Goal: Task Accomplishment & Management: Manage account settings

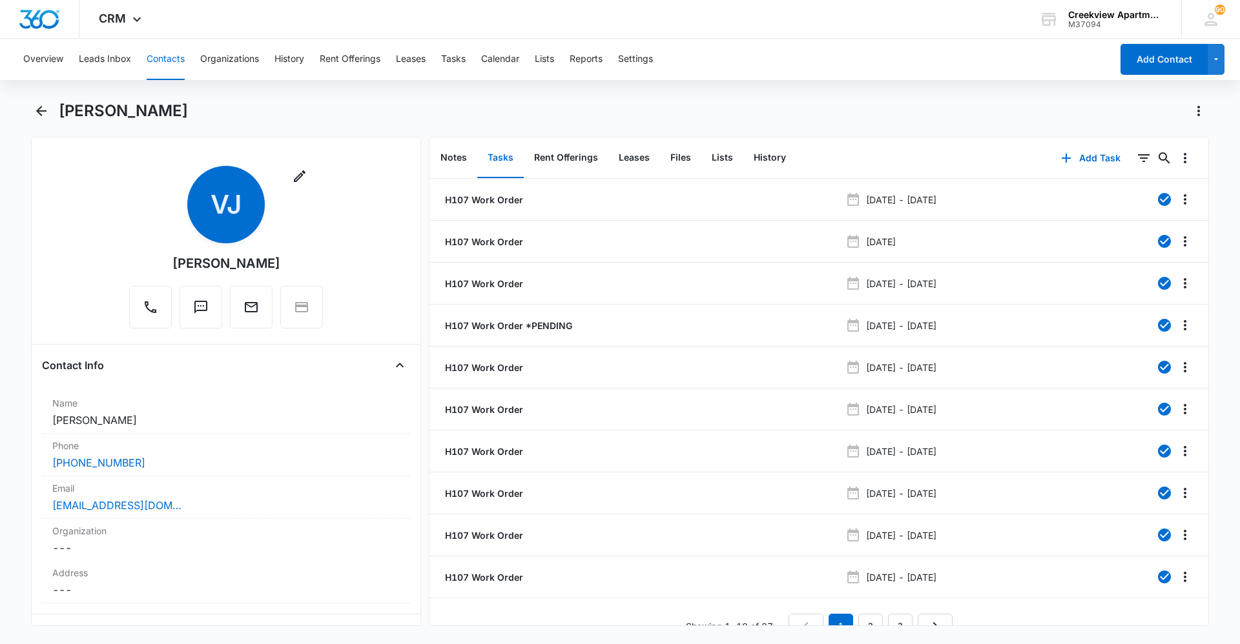
scroll to position [23, 0]
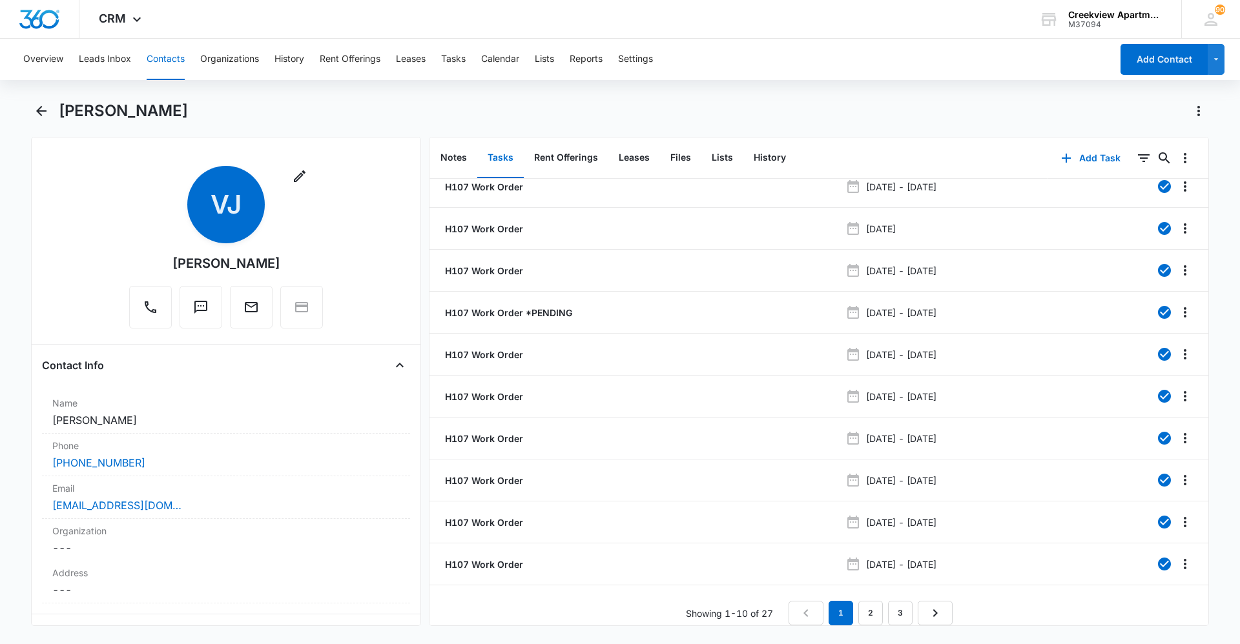
drag, startPoint x: 360, startPoint y: 22, endPoint x: 157, endPoint y: 107, distance: 220.3
click at [360, 22] on div "CRM Apps Reputation Websites Forms CRM Email Social Content Ads Intelligence Fi…" at bounding box center [620, 19] width 1240 height 39
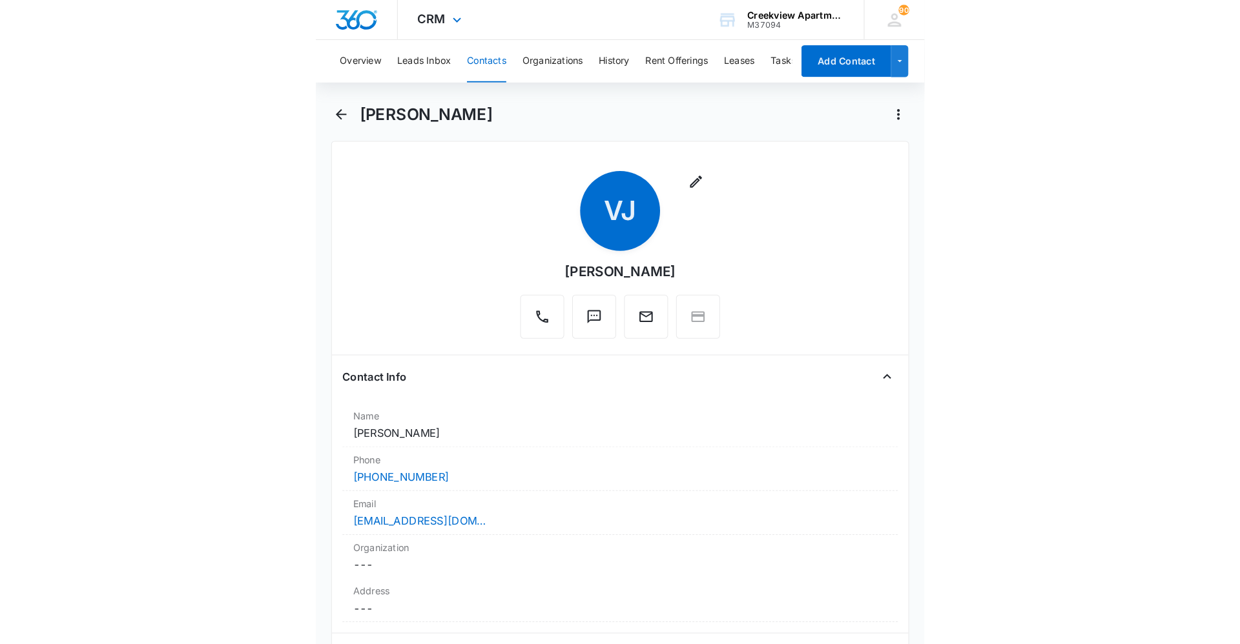
scroll to position [0, 0]
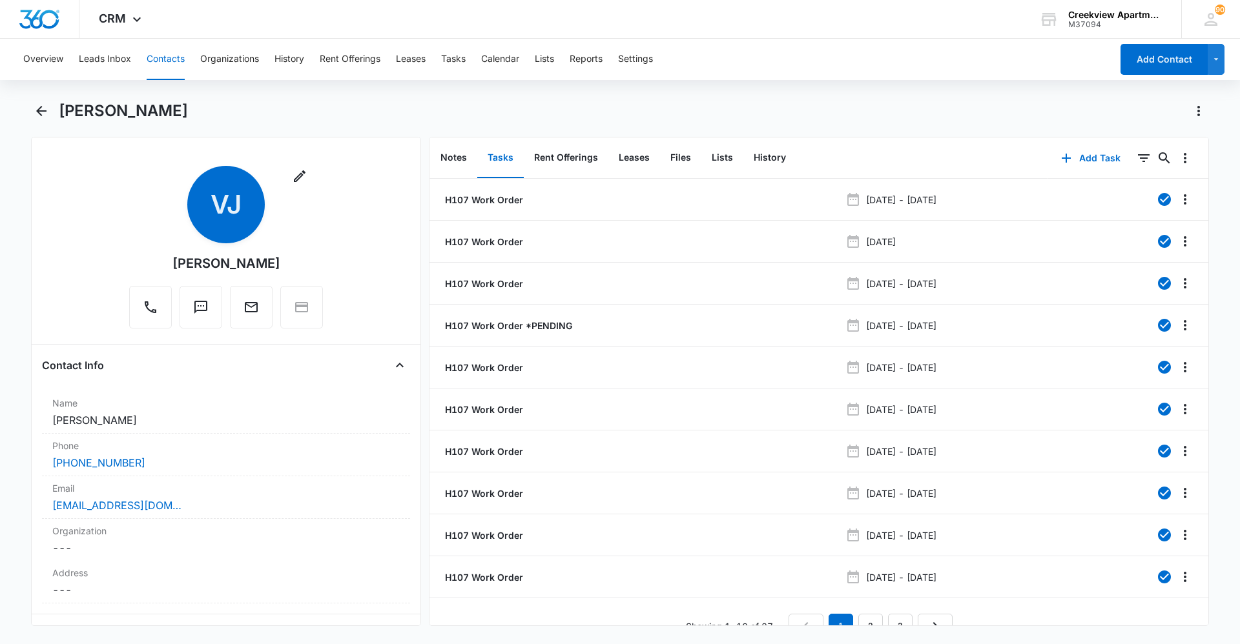
click at [152, 62] on button "Contacts" at bounding box center [166, 59] width 38 height 41
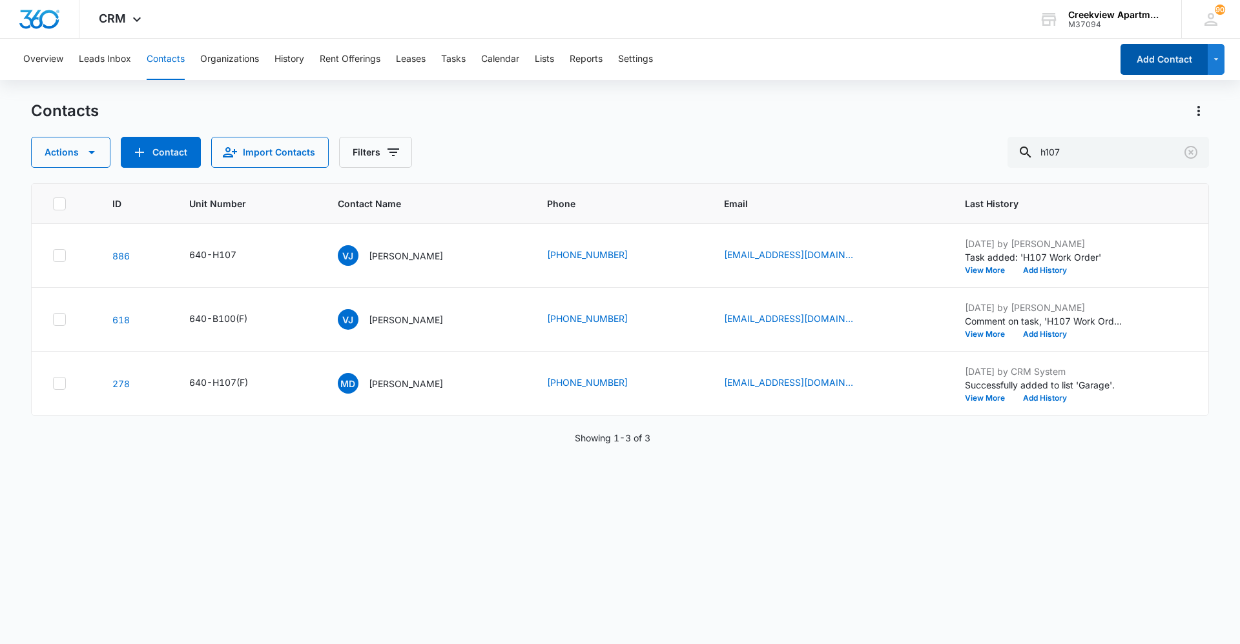
click at [1181, 68] on button "Add Contact" at bounding box center [1163, 59] width 87 height 31
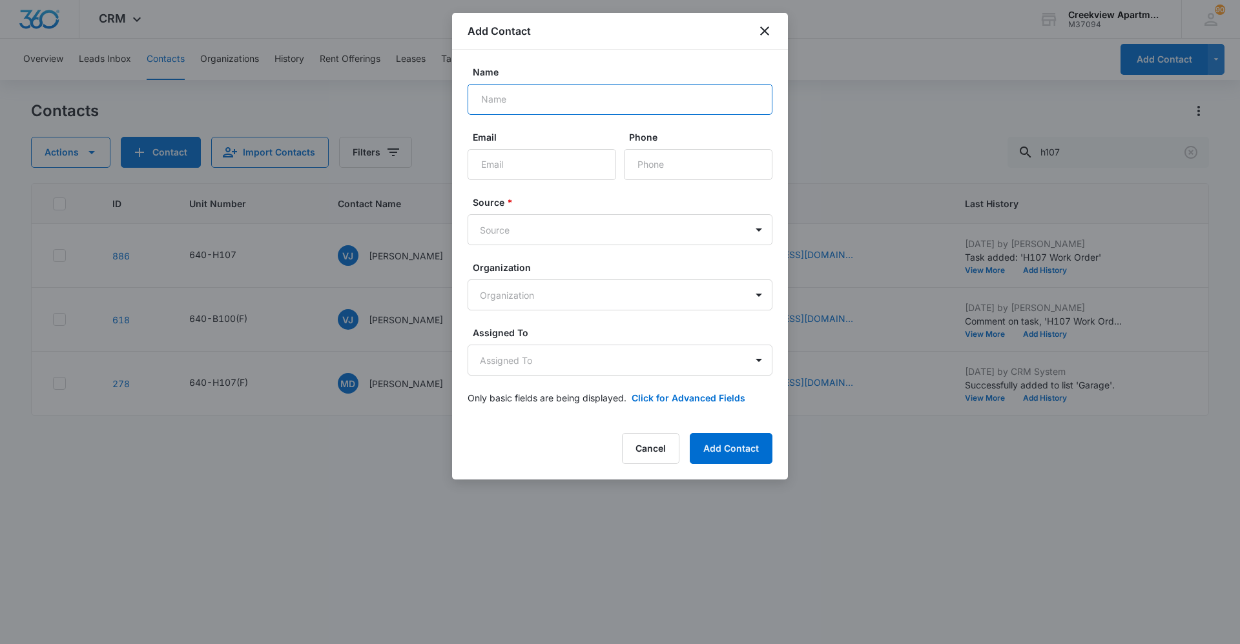
click at [599, 103] on input "Name" at bounding box center [619, 99] width 305 height 31
type input "[PERSON_NAME]"
click at [542, 174] on input "Email" at bounding box center [541, 164] width 148 height 31
type input "[EMAIL_ADDRESS][PERSON_NAME][DOMAIN_NAME]"
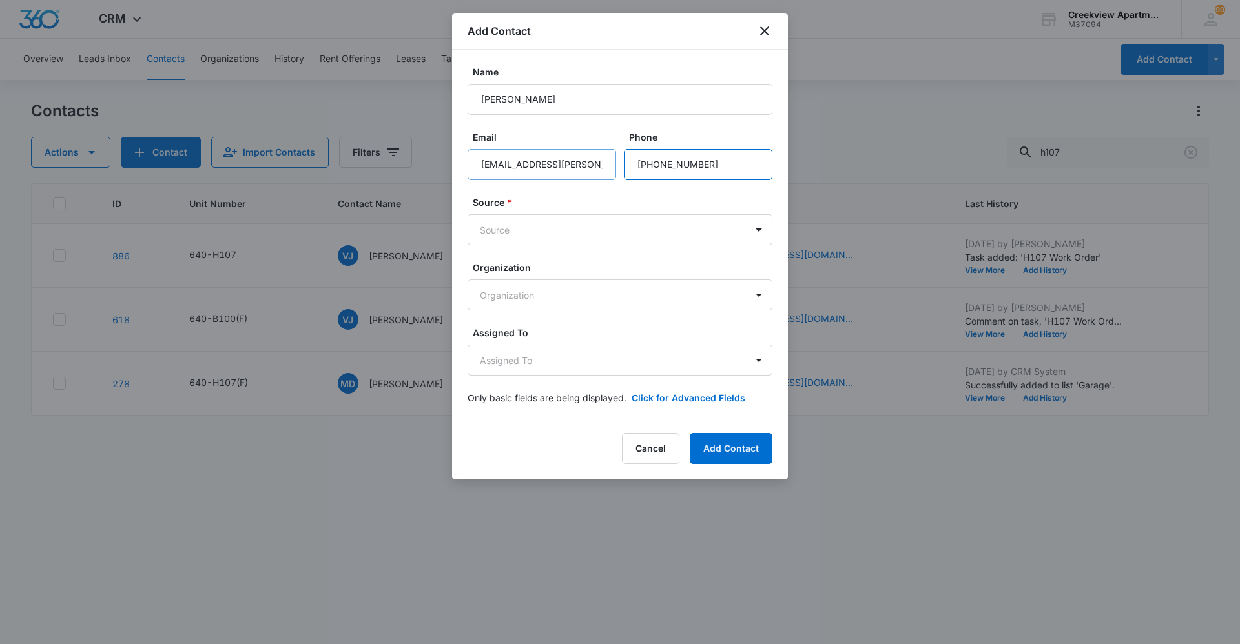
type input "[PHONE_NUMBER]"
click at [605, 223] on body "CRM Apps Reputation Websites Forms CRM Email Social Content Ads Intelligence Fi…" at bounding box center [620, 322] width 1240 height 644
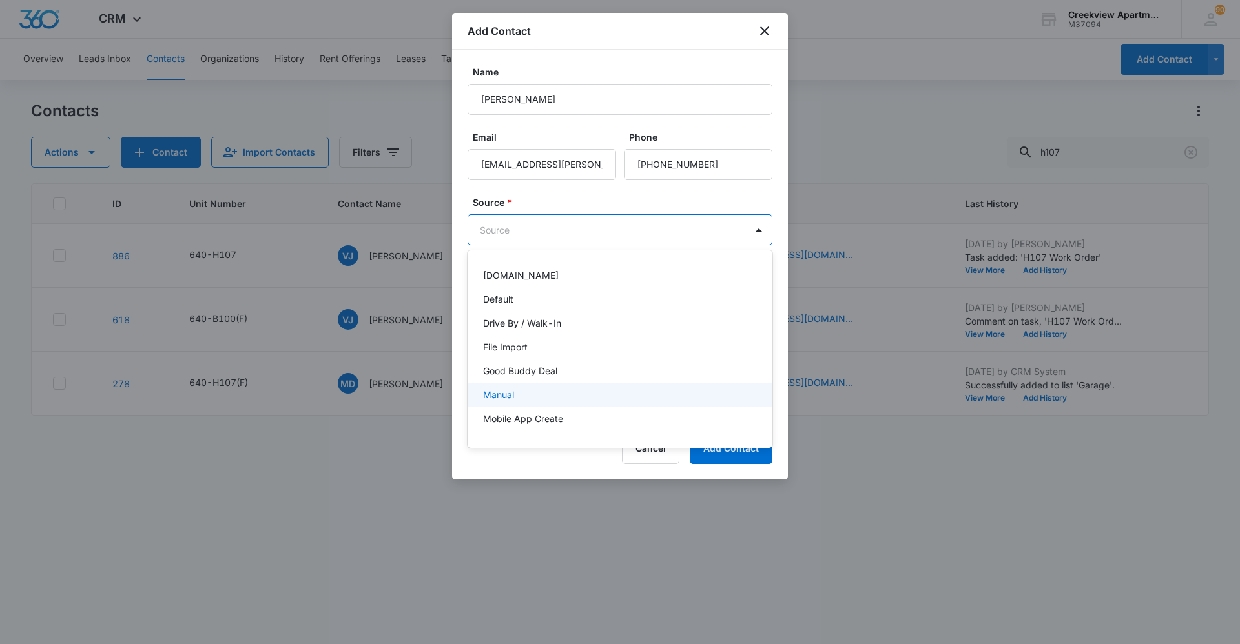
click at [580, 395] on div "Manual" at bounding box center [618, 395] width 271 height 14
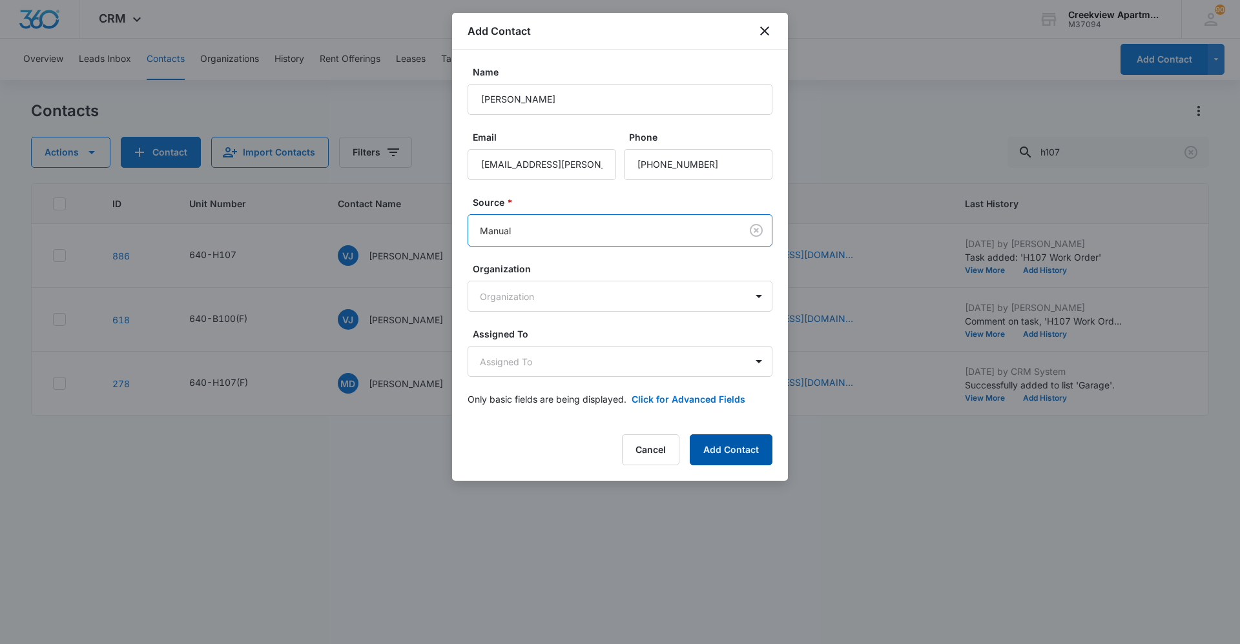
click at [752, 445] on button "Add Contact" at bounding box center [731, 450] width 83 height 31
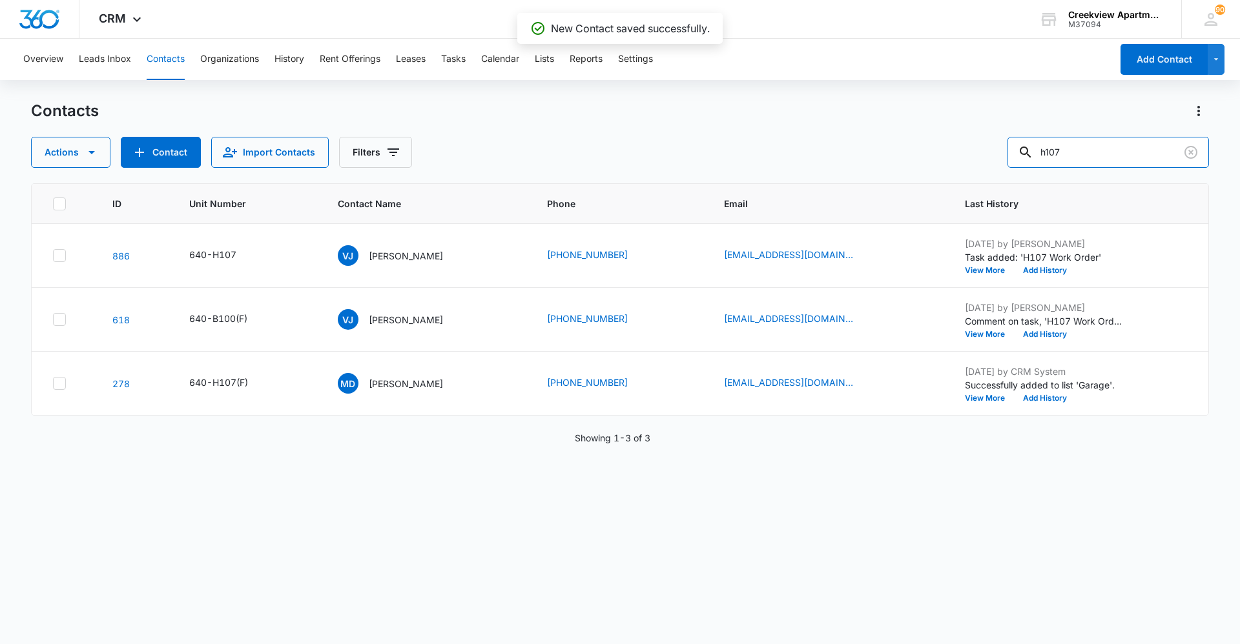
click at [1067, 153] on input "h107" at bounding box center [1107, 152] width 201 height 31
type input "lane"
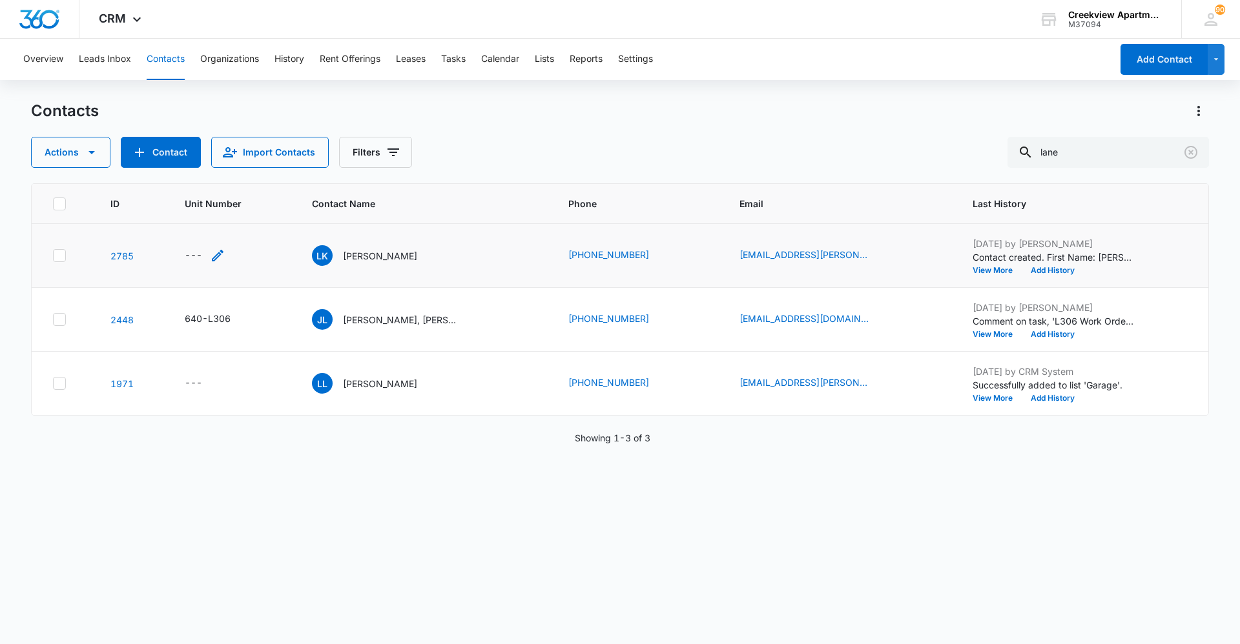
click at [214, 254] on icon "Unit Number - - Select to Edit Field" at bounding box center [217, 255] width 15 height 15
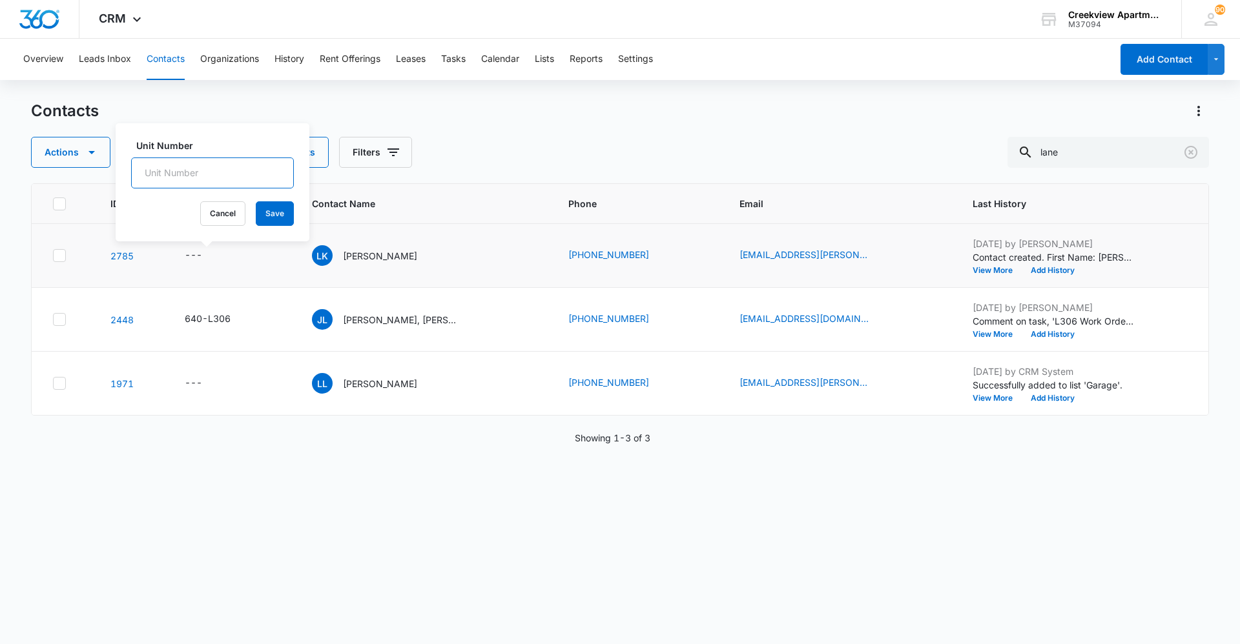
click at [185, 167] on input "Unit Number" at bounding box center [212, 173] width 163 height 31
type input "640-D103"
click at [256, 215] on button "Save" at bounding box center [275, 213] width 38 height 25
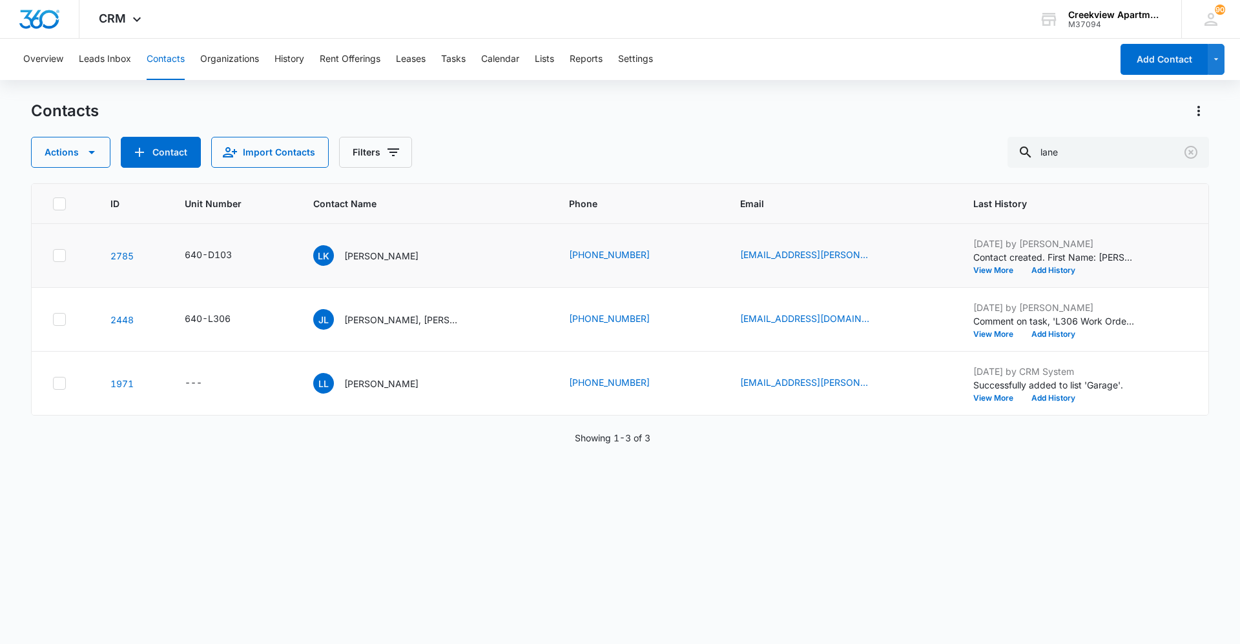
click at [365, 261] on p "[PERSON_NAME]" at bounding box center [381, 256] width 74 height 14
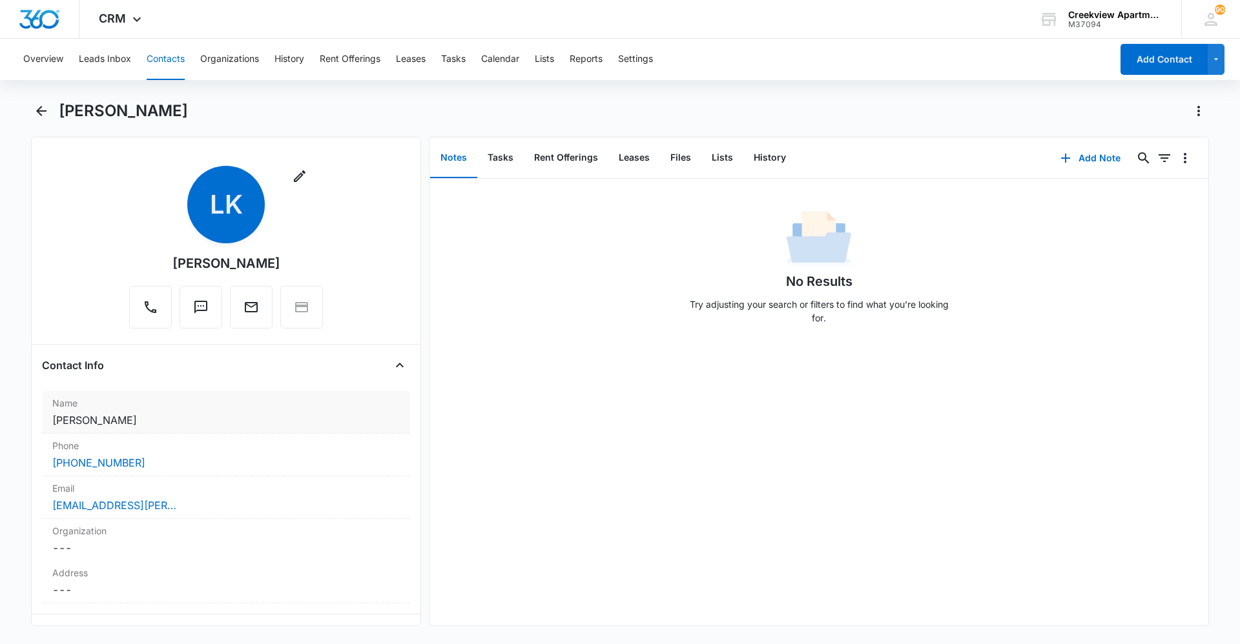
click at [158, 424] on dd "Cancel Save Changes [PERSON_NAME]" at bounding box center [225, 420] width 347 height 15
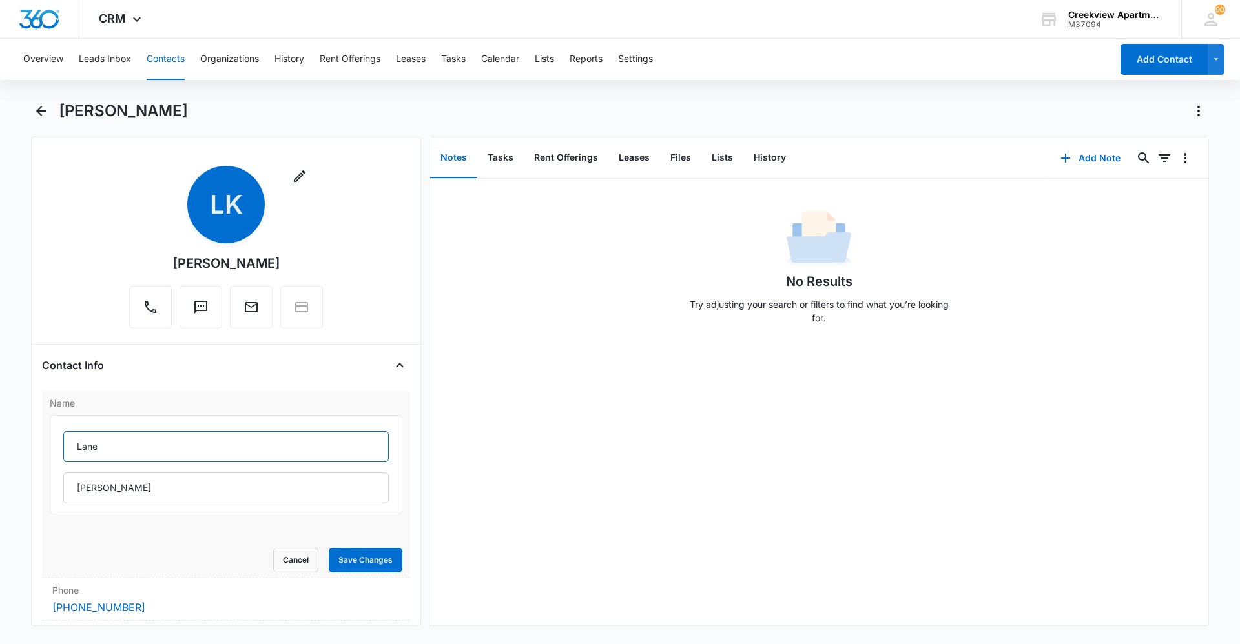
click at [168, 435] on input "Lane" at bounding box center [225, 446] width 325 height 31
type input "[PERSON_NAME],"
drag, startPoint x: 152, startPoint y: 489, endPoint x: 21, endPoint y: 491, distance: 131.7
click at [21, 491] on main "[PERSON_NAME] Remove [PERSON_NAME] Contact Info Name [PERSON_NAME], [PERSON_NAM…" at bounding box center [620, 371] width 1240 height 541
type input "[PERSON_NAME] and [PERSON_NAME]"
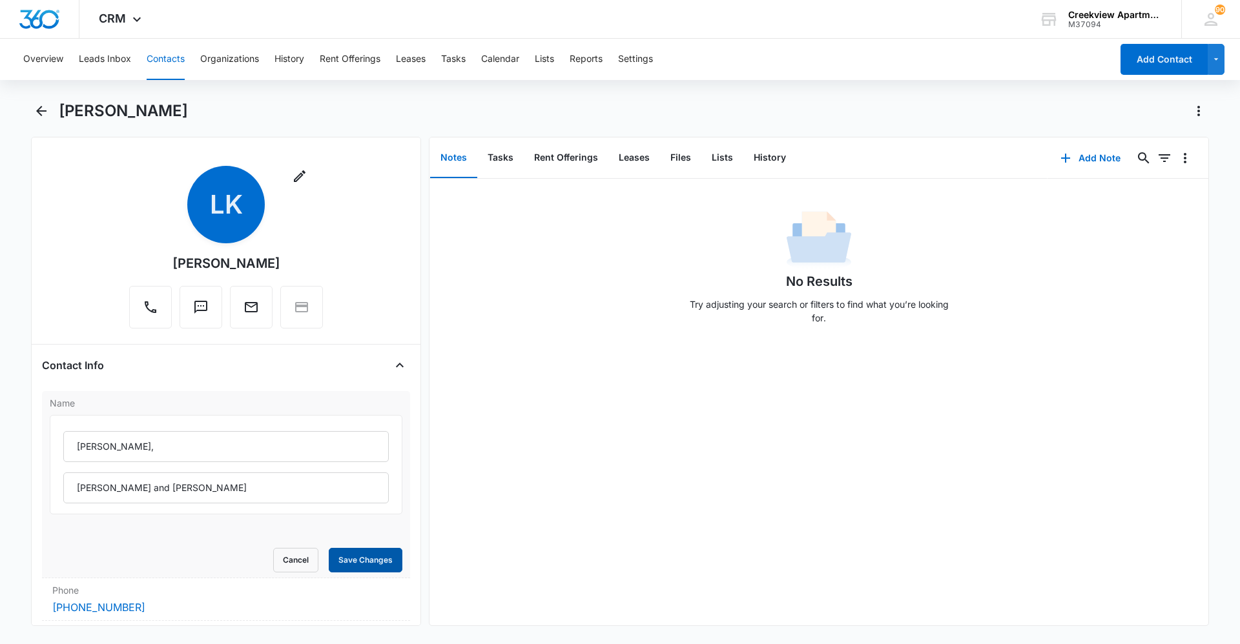
click at [370, 553] on button "Save Changes" at bounding box center [366, 560] width 74 height 25
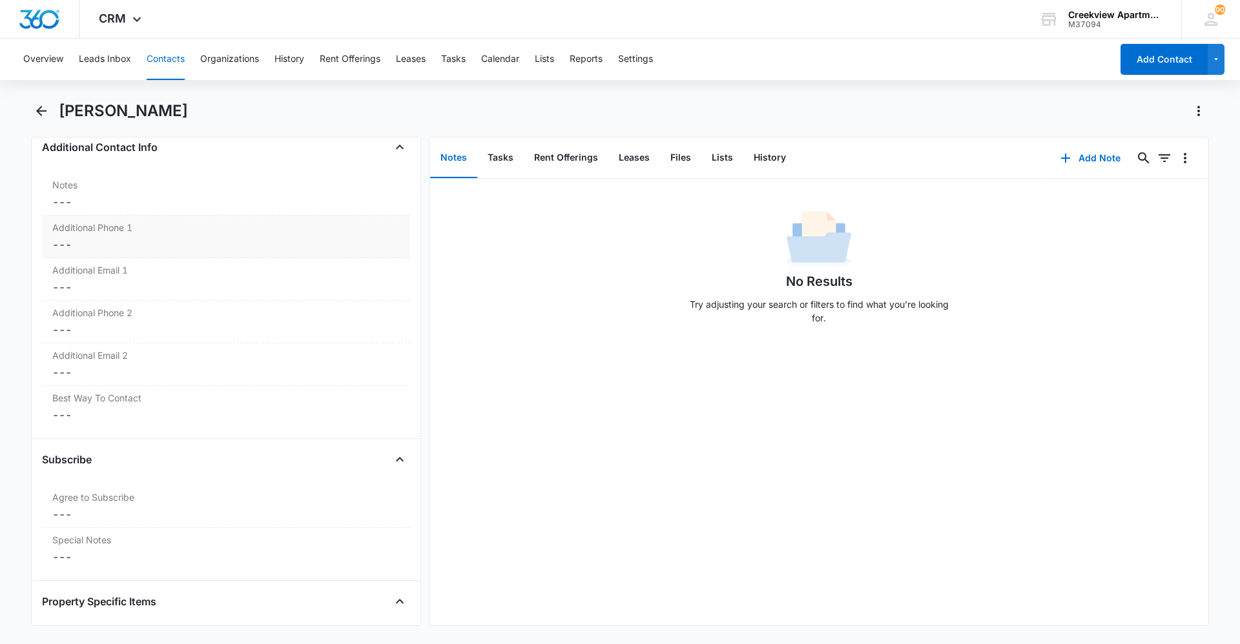
click at [105, 252] on dd "Cancel Save Changes ---" at bounding box center [225, 244] width 347 height 15
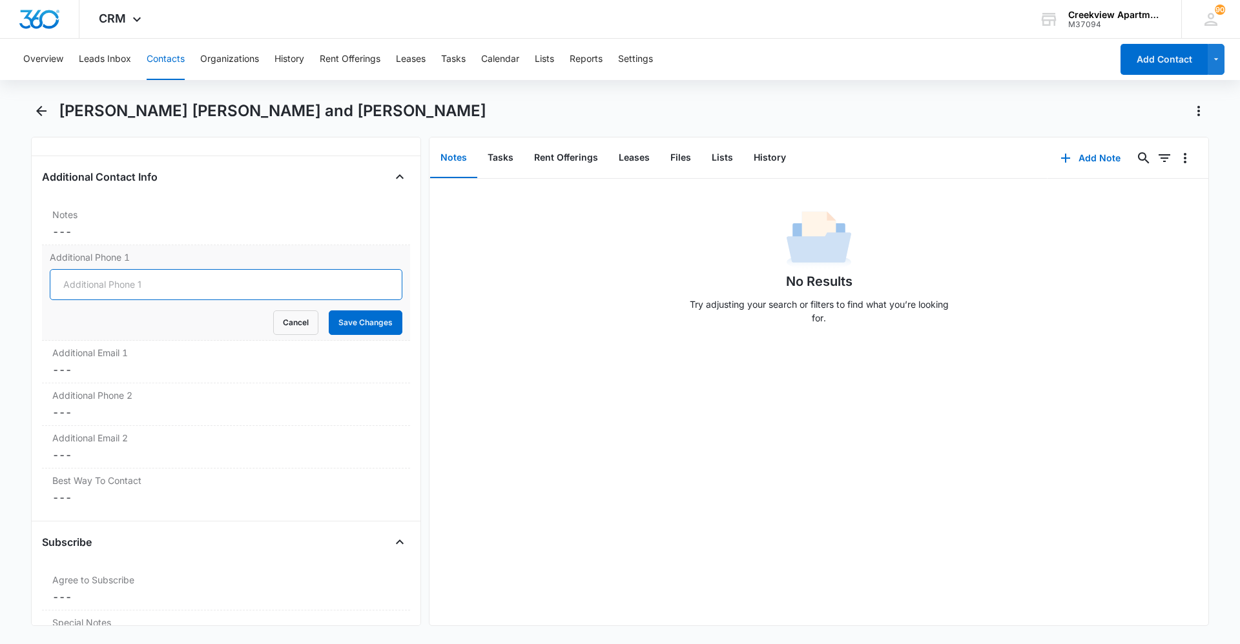
click at [92, 269] on input "Additional Phone 1" at bounding box center [226, 284] width 353 height 31
type input "[PHONE_NUMBER]"
click at [374, 311] on button "Save Changes" at bounding box center [366, 323] width 74 height 25
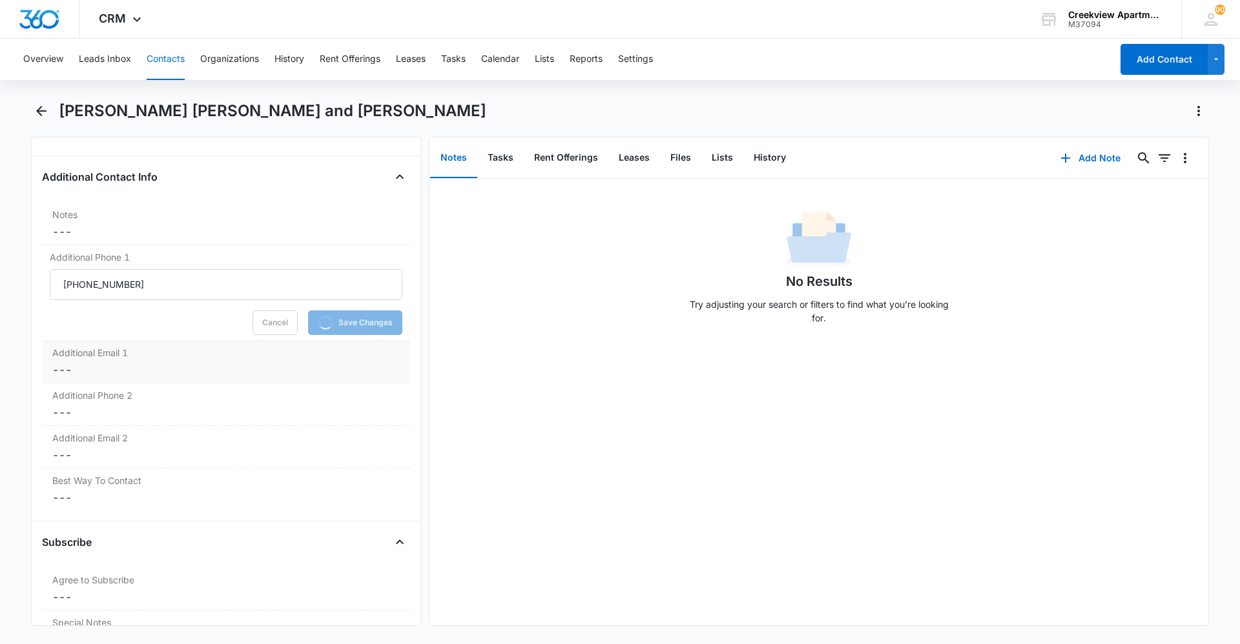
click at [263, 362] on dd "Cancel Save Changes ---" at bounding box center [225, 369] width 347 height 15
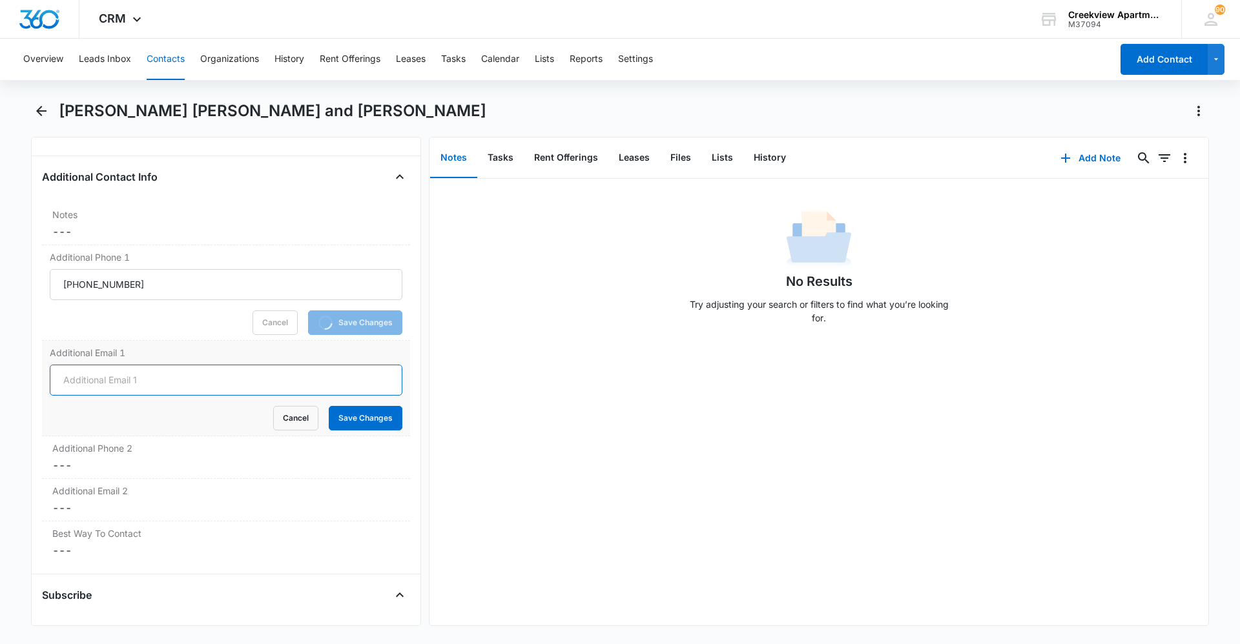
click at [150, 365] on input "Additional Email 1" at bounding box center [226, 380] width 353 height 31
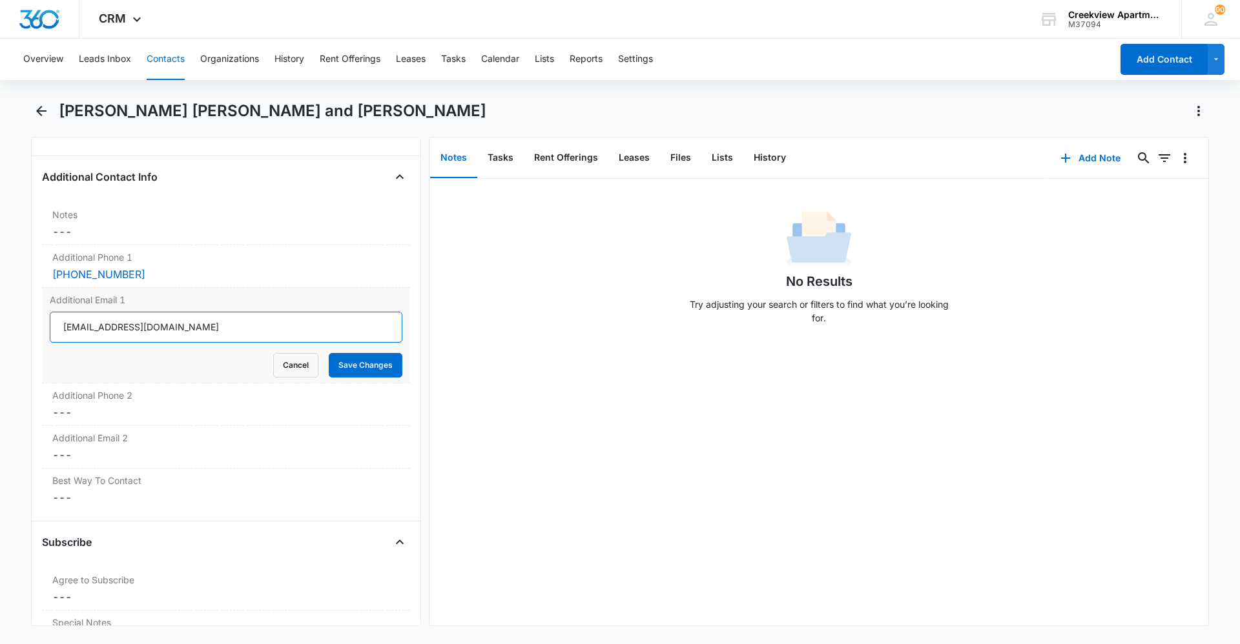
type input "[EMAIL_ADDRESS][DOMAIN_NAME]"
click at [336, 353] on button "Save Changes" at bounding box center [366, 365] width 74 height 25
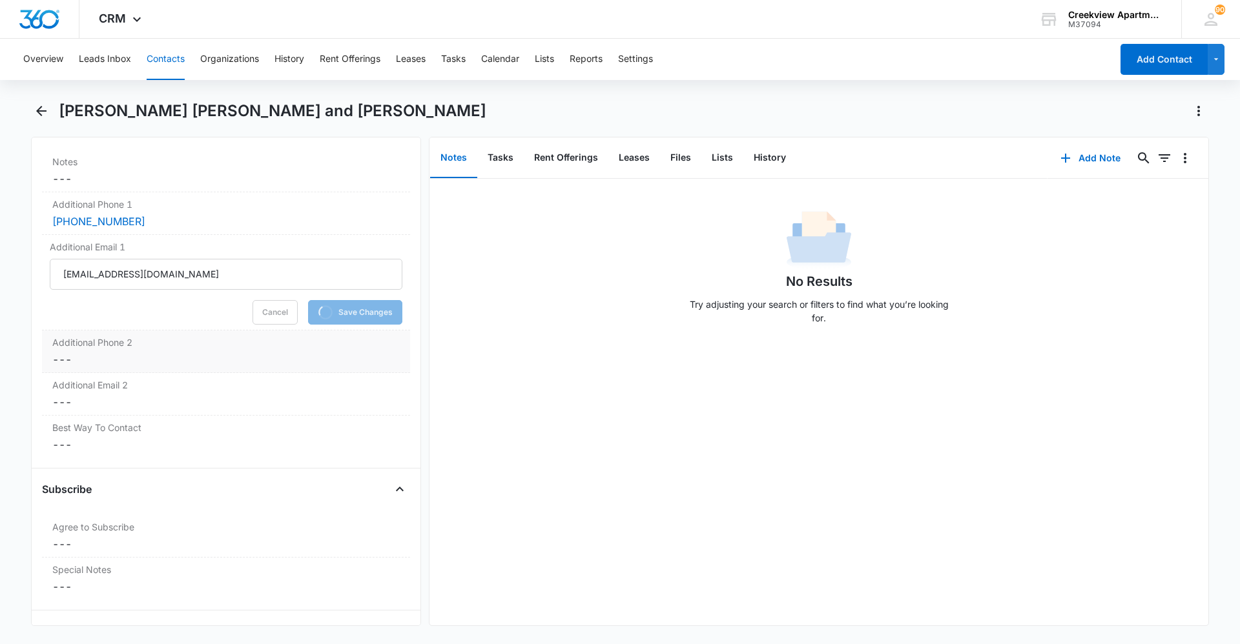
scroll to position [1147, 0]
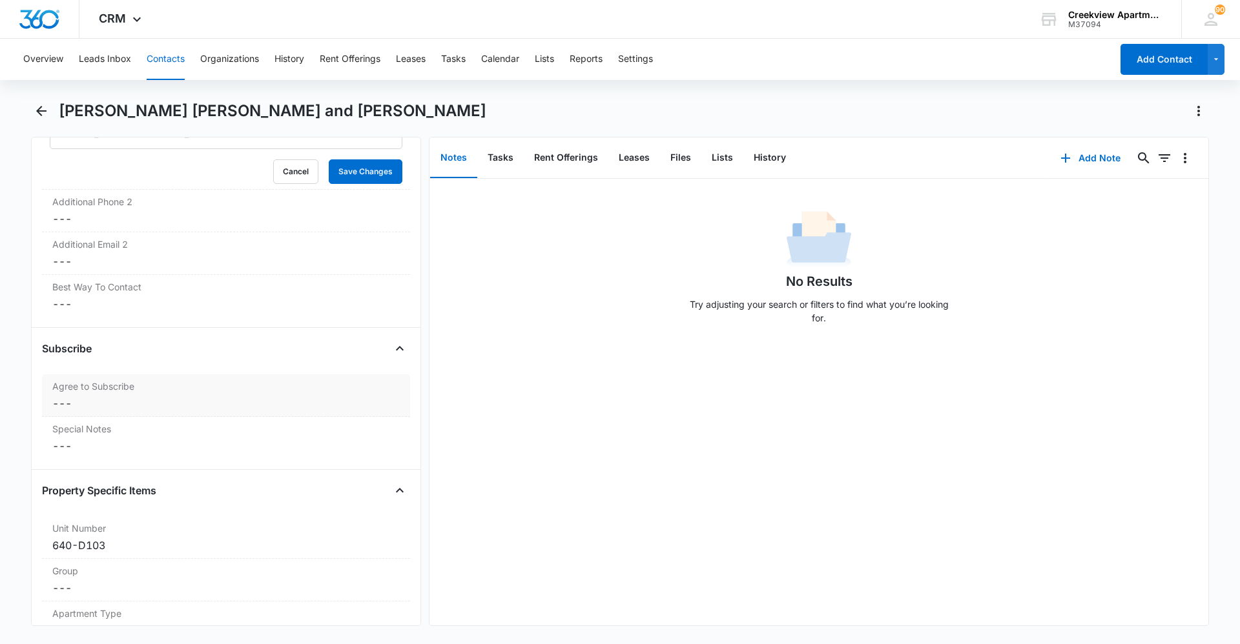
click at [185, 396] on dd "Cancel Save Changes ---" at bounding box center [225, 403] width 347 height 15
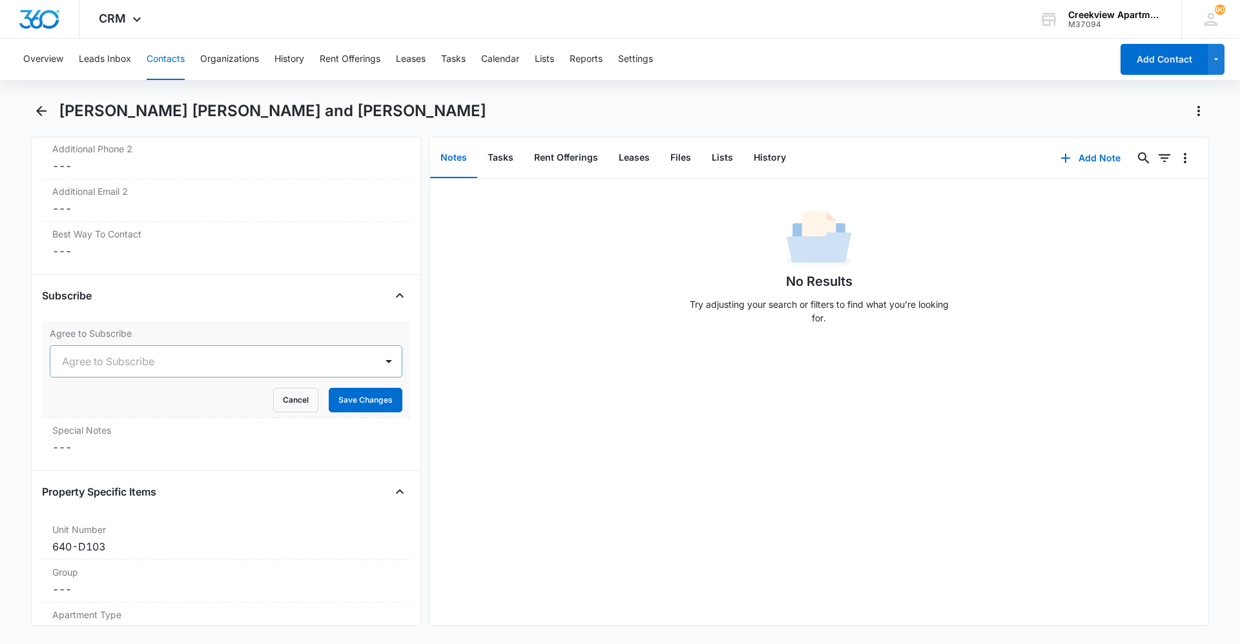
click at [123, 353] on div at bounding box center [210, 362] width 297 height 18
click at [129, 425] on div "Yes" at bounding box center [224, 432] width 319 height 14
click at [354, 388] on button "Save Changes" at bounding box center [366, 400] width 74 height 25
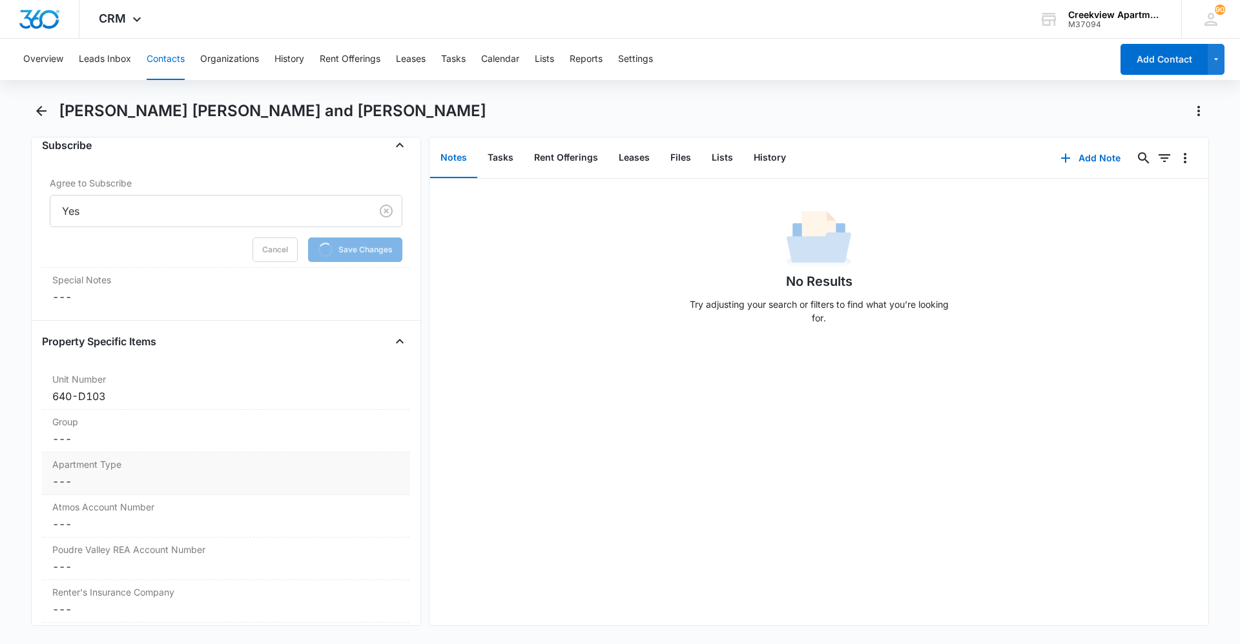
scroll to position [1340, 0]
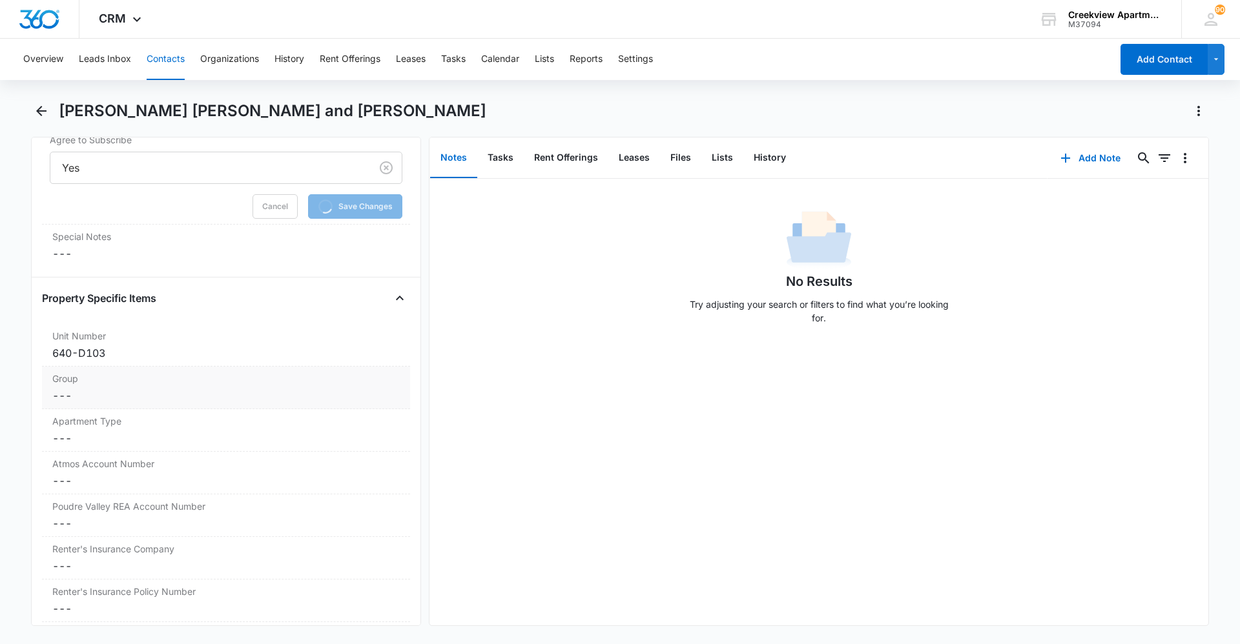
click at [103, 385] on div "Group Cancel Save Changes ---" at bounding box center [226, 388] width 368 height 43
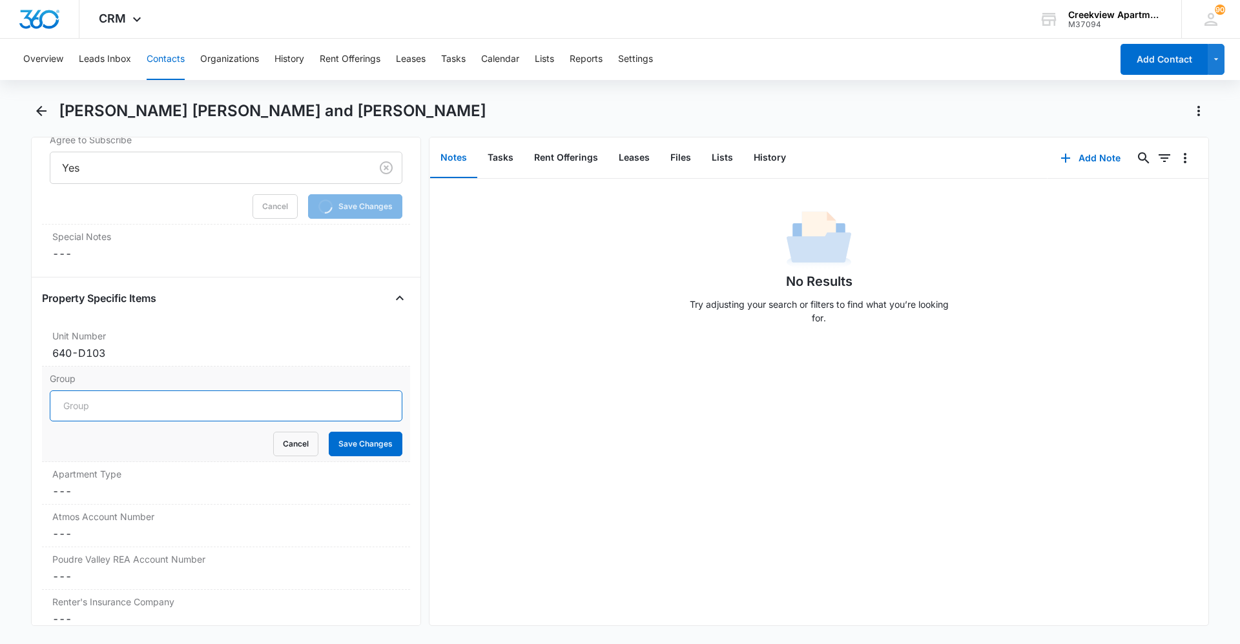
click at [91, 391] on input "Group" at bounding box center [226, 406] width 353 height 31
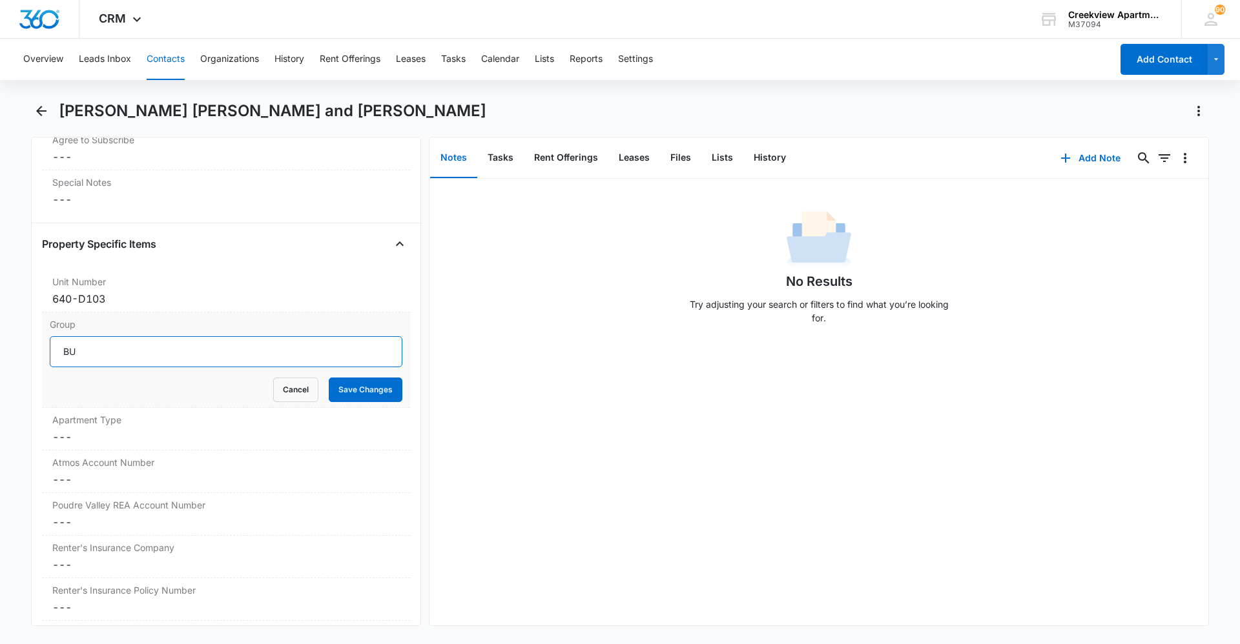
scroll to position [1333, 0]
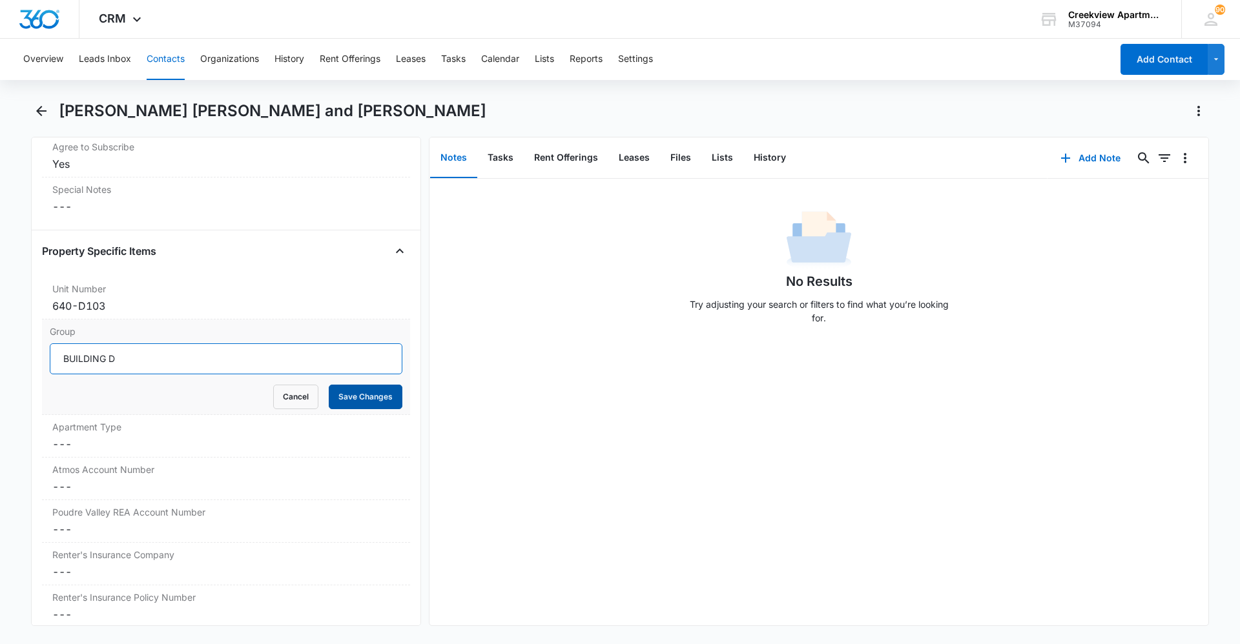
type input "BUILDING D"
click at [350, 385] on button "Save Changes" at bounding box center [366, 397] width 74 height 25
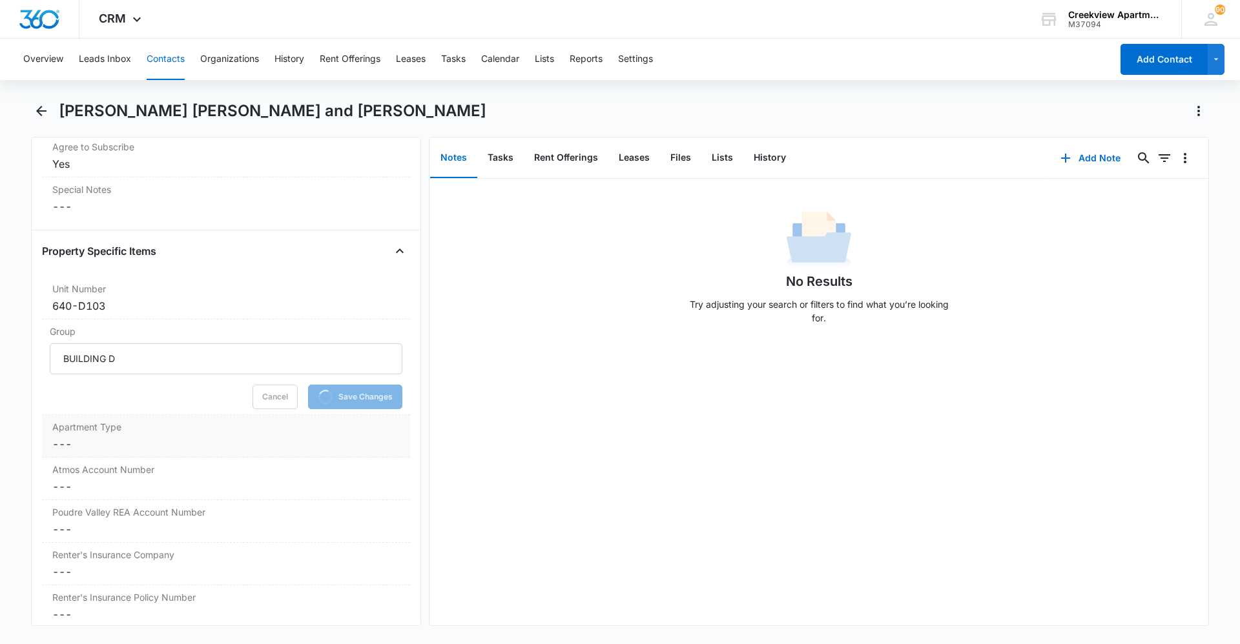
click at [172, 436] on dd "Cancel Save Changes ---" at bounding box center [225, 443] width 347 height 15
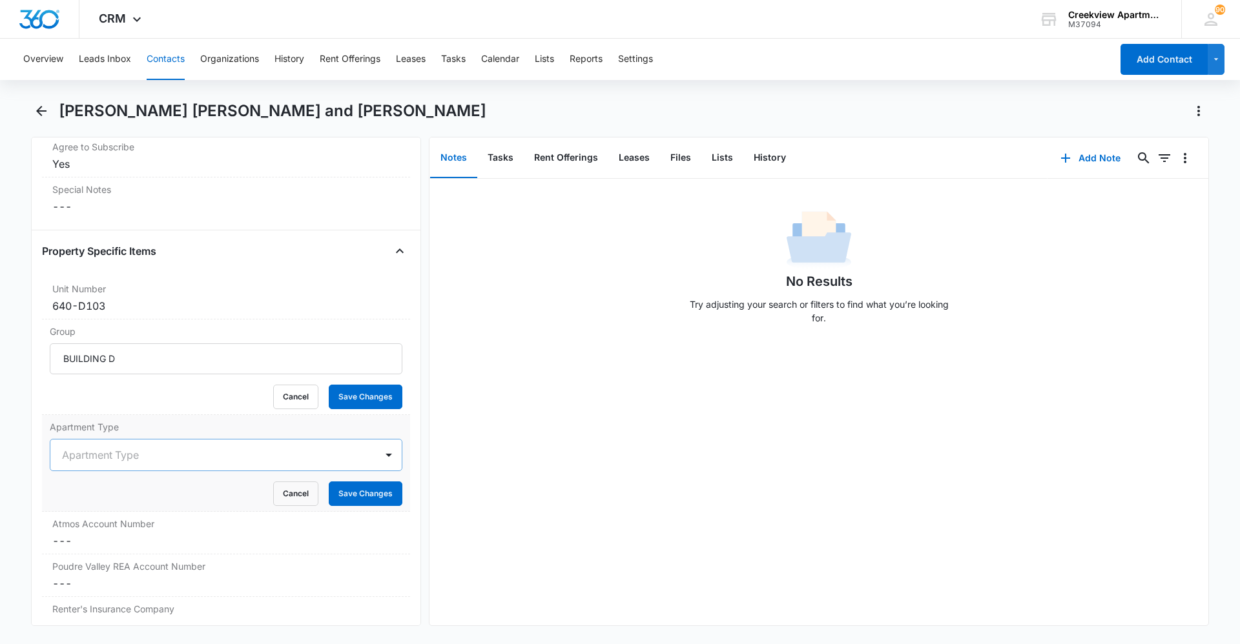
click at [147, 446] on div at bounding box center [210, 455] width 297 height 18
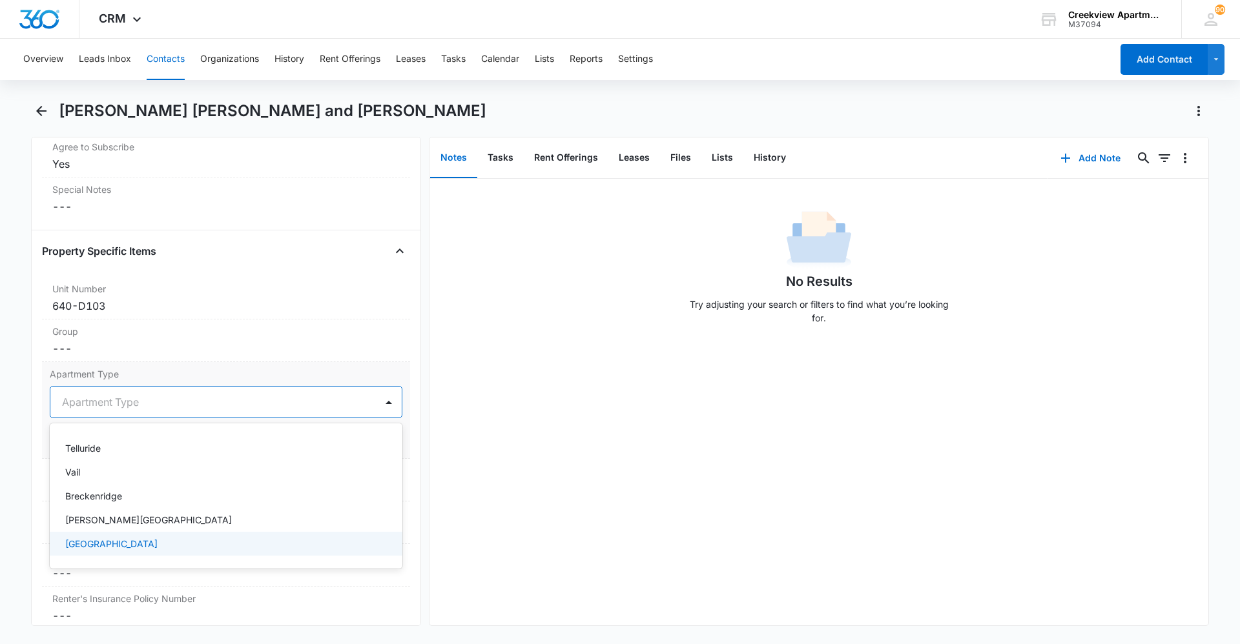
click at [143, 537] on p "[GEOGRAPHIC_DATA]" at bounding box center [111, 544] width 92 height 14
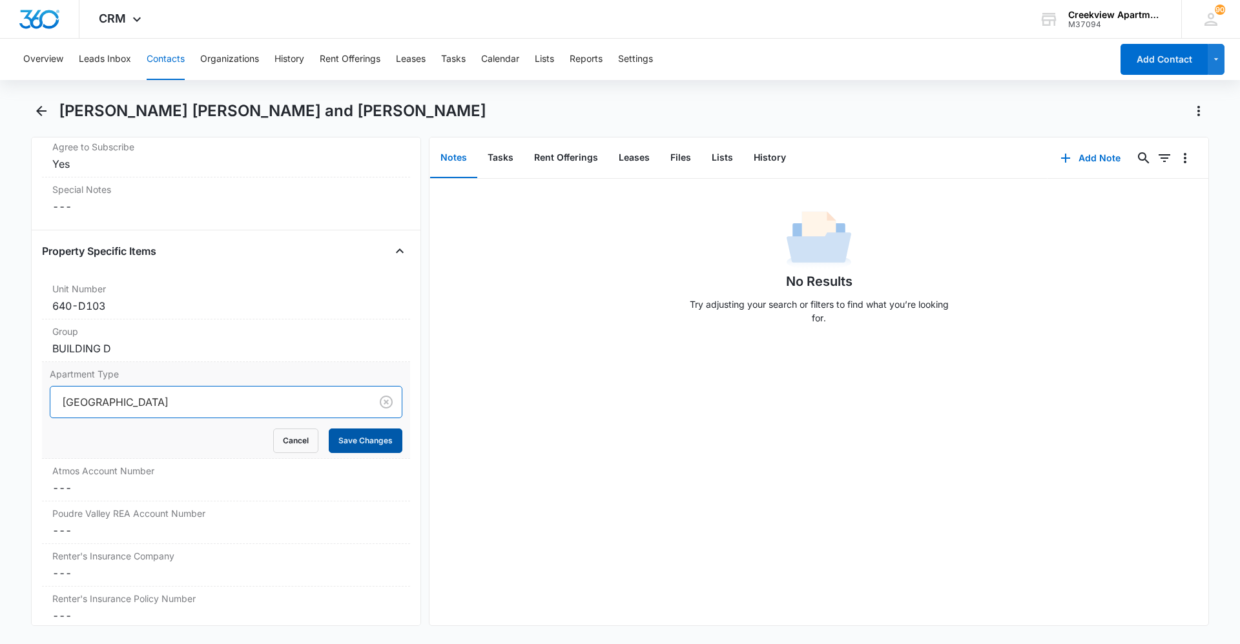
click at [354, 429] on button "Save Changes" at bounding box center [366, 441] width 74 height 25
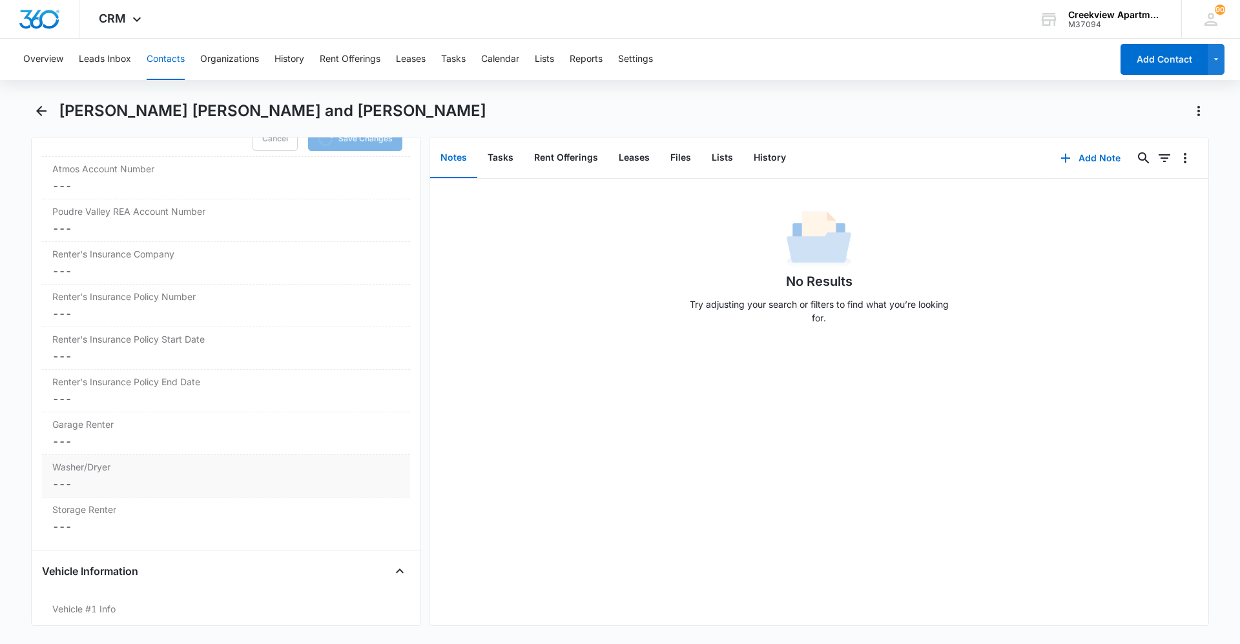
scroll to position [1656, 0]
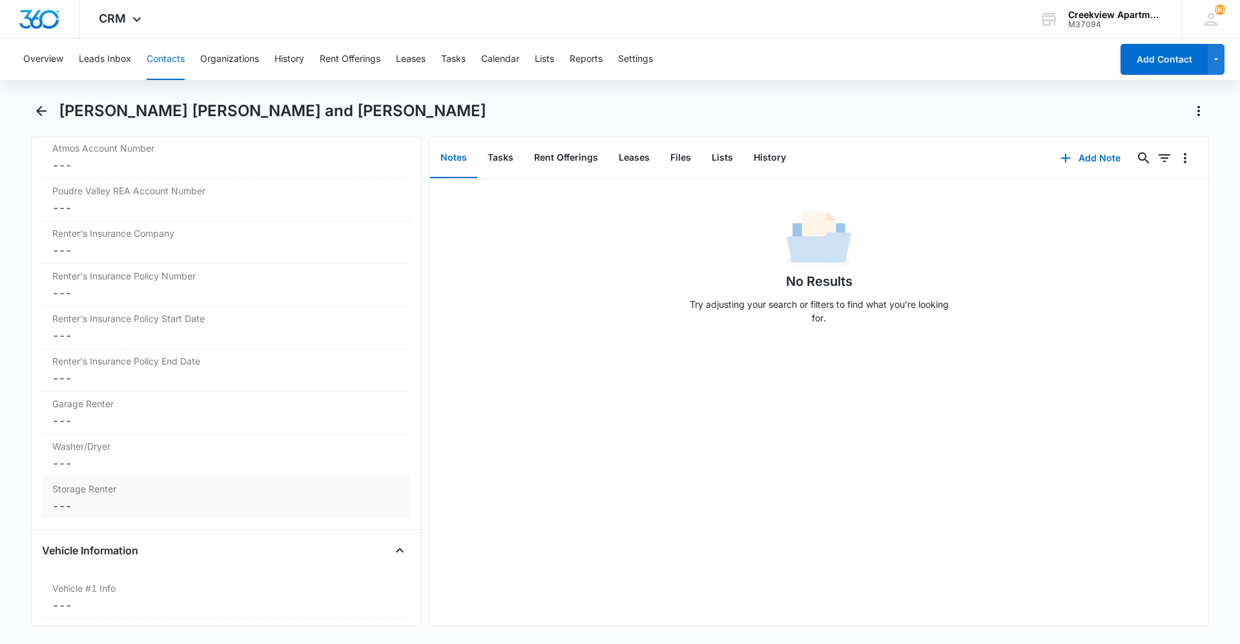
click at [101, 456] on dd "Cancel Save Changes ---" at bounding box center [225, 463] width 347 height 15
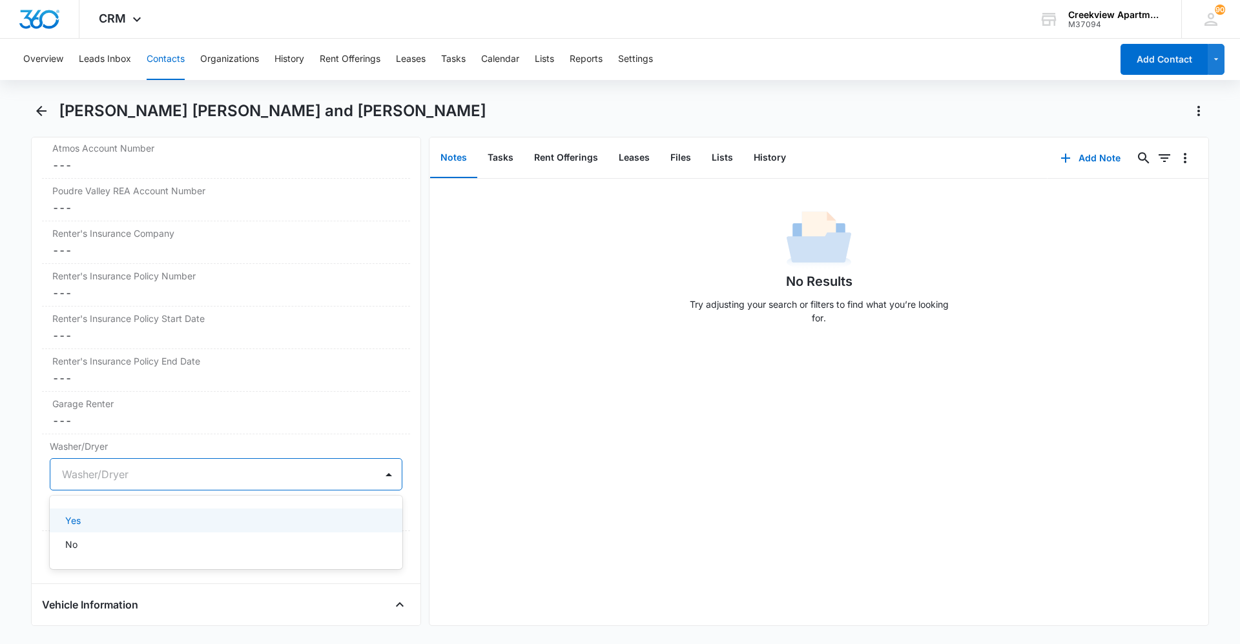
click at [98, 466] on div at bounding box center [210, 475] width 297 height 18
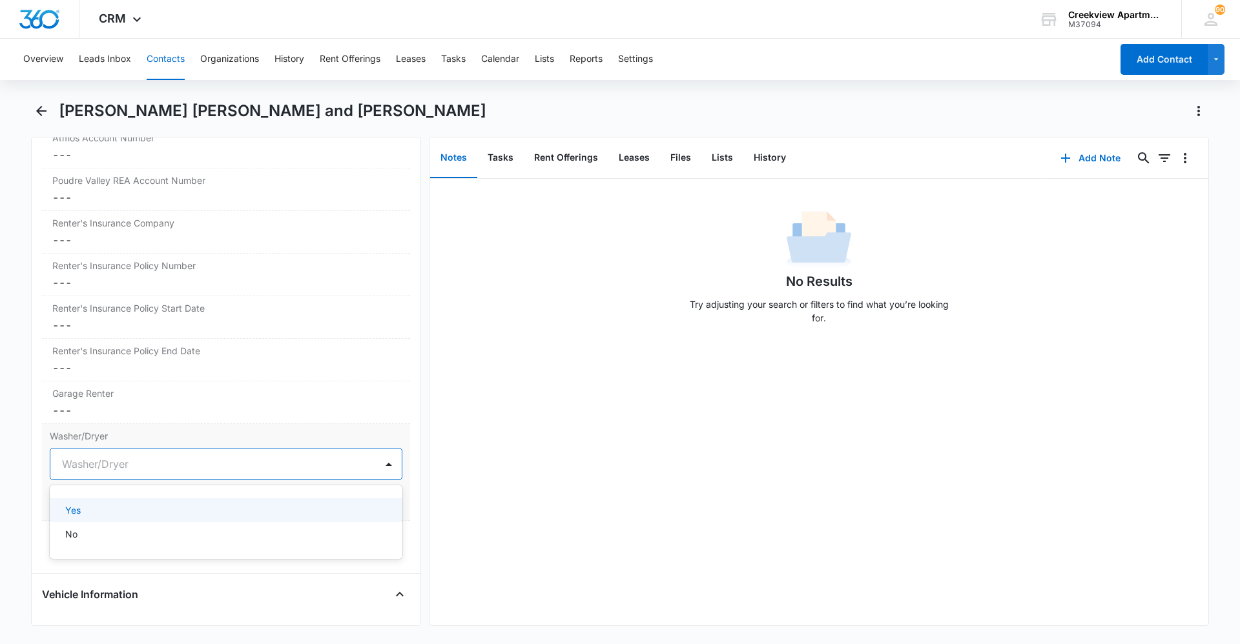
scroll to position [1602, 0]
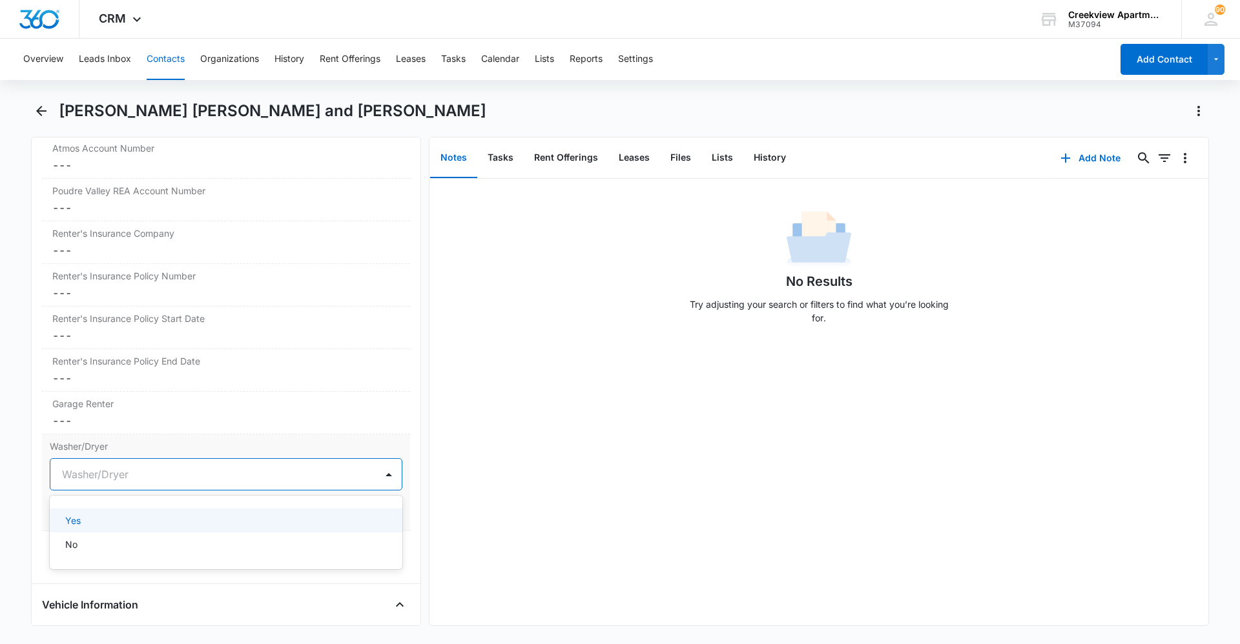
click at [104, 514] on div "Yes" at bounding box center [224, 521] width 319 height 14
click at [329, 501] on button "Save Changes" at bounding box center [366, 513] width 74 height 25
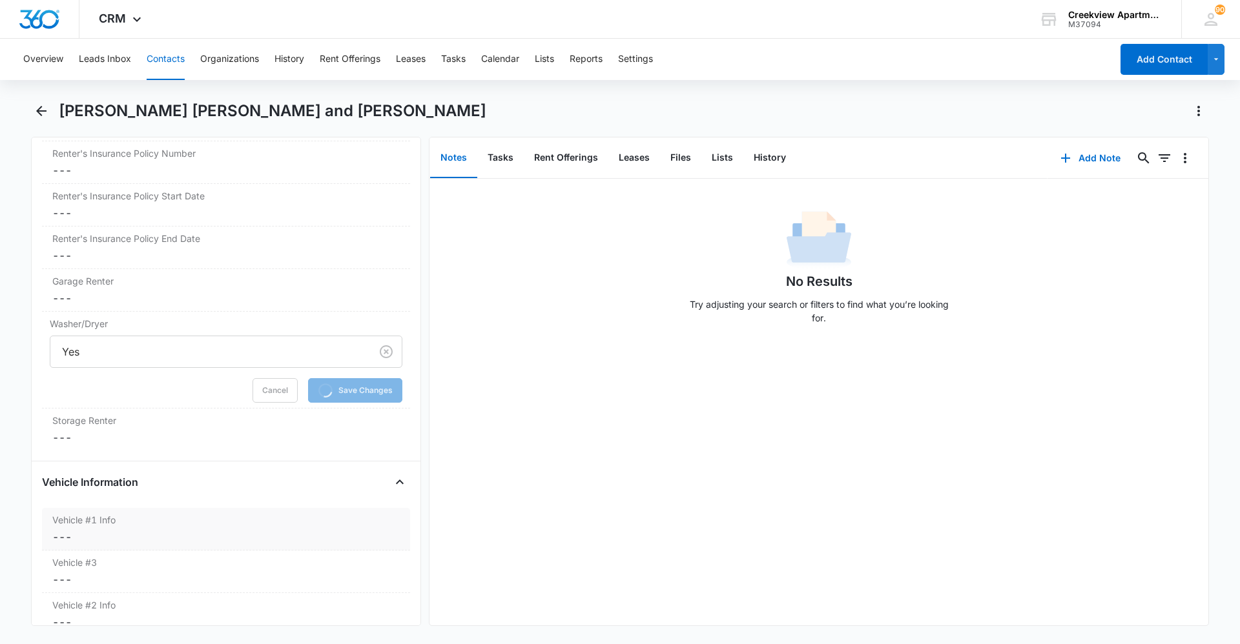
scroll to position [1731, 0]
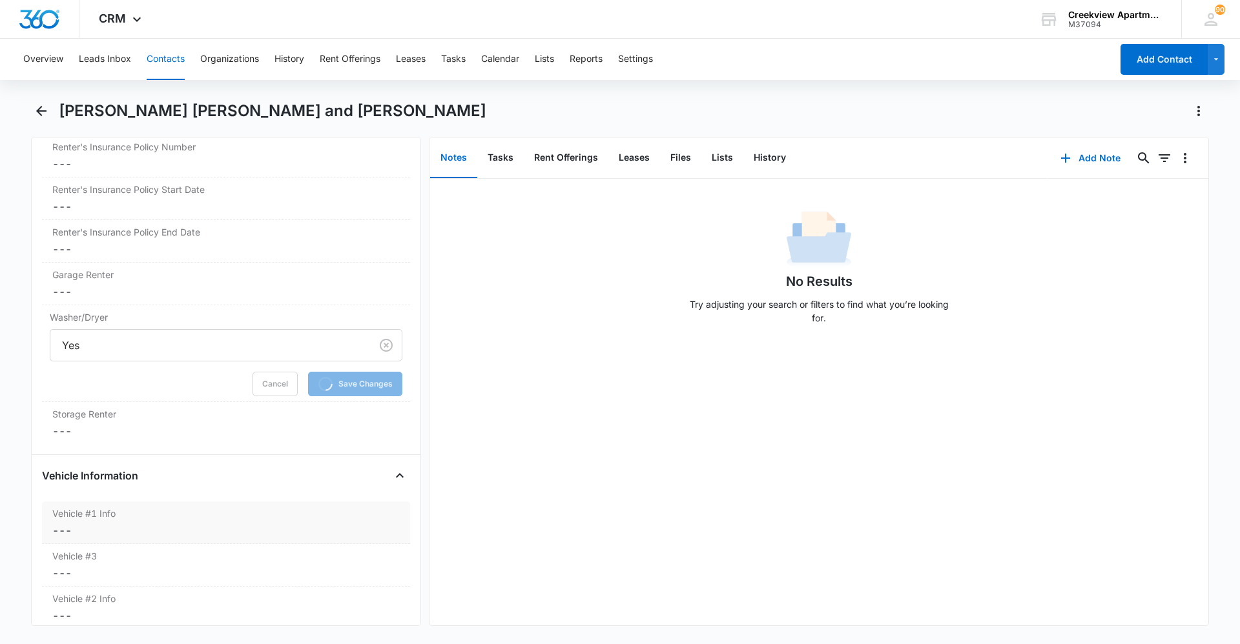
click at [143, 507] on label "Vehicle #1 Info" at bounding box center [225, 514] width 347 height 14
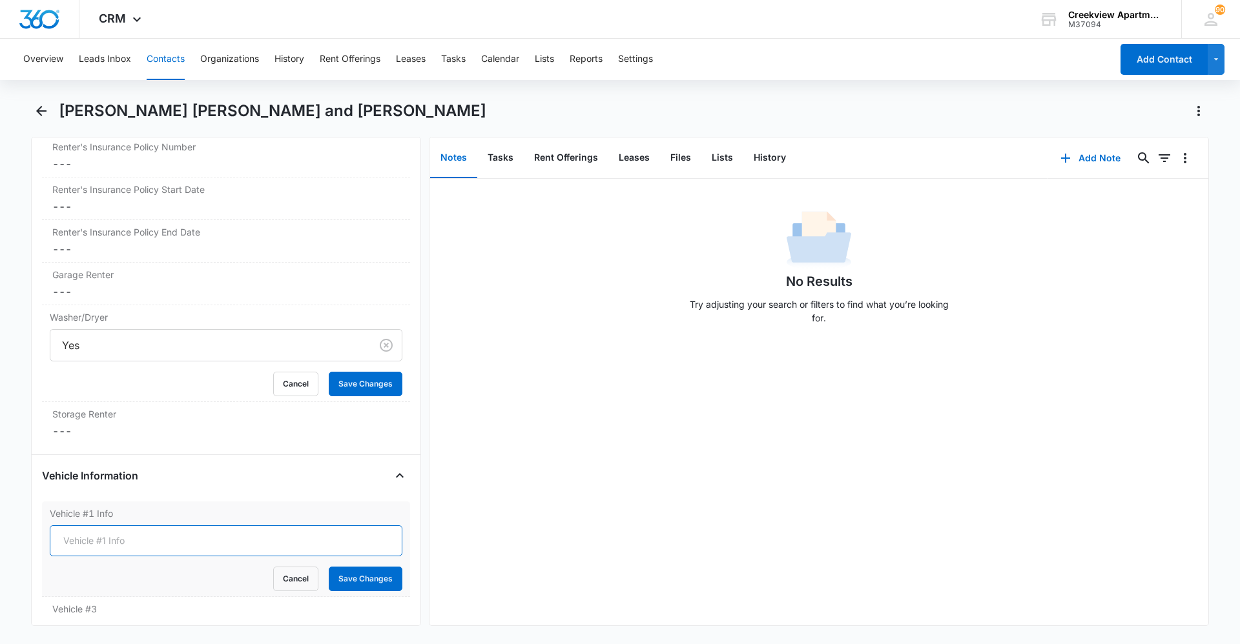
drag, startPoint x: 120, startPoint y: 520, endPoint x: 112, endPoint y: 522, distance: 7.9
click at [112, 526] on input "Vehicle #1 Info" at bounding box center [226, 541] width 353 height 31
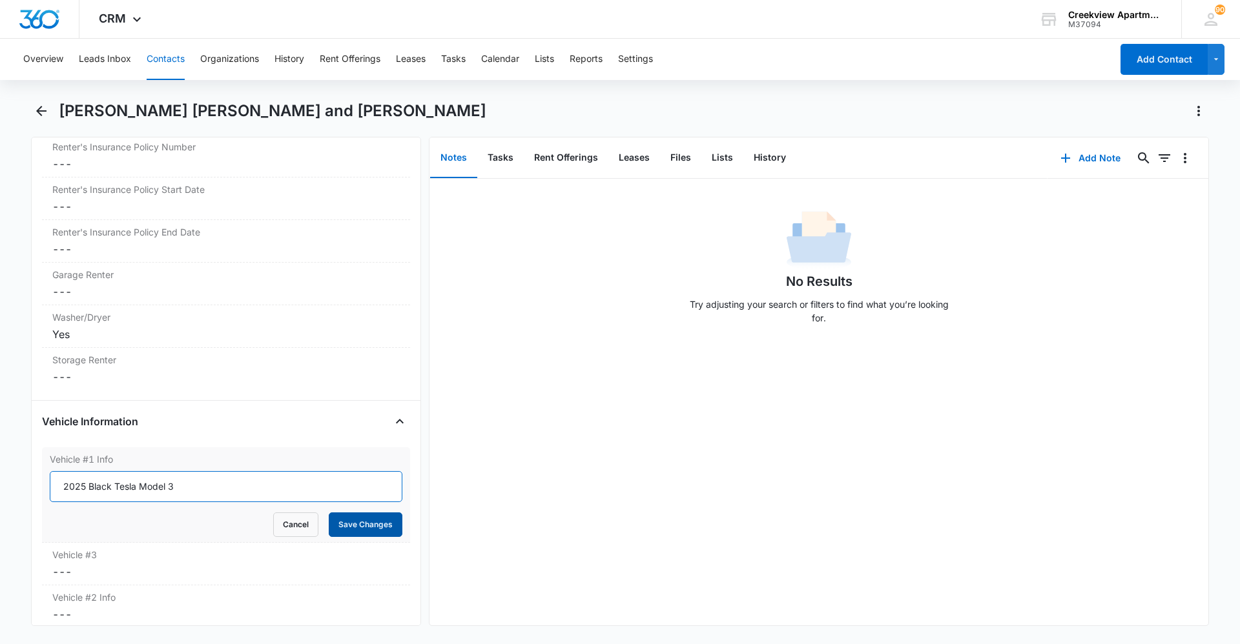
type input "2025 Black Tesla Model 3"
click at [356, 513] on button "Save Changes" at bounding box center [366, 525] width 74 height 25
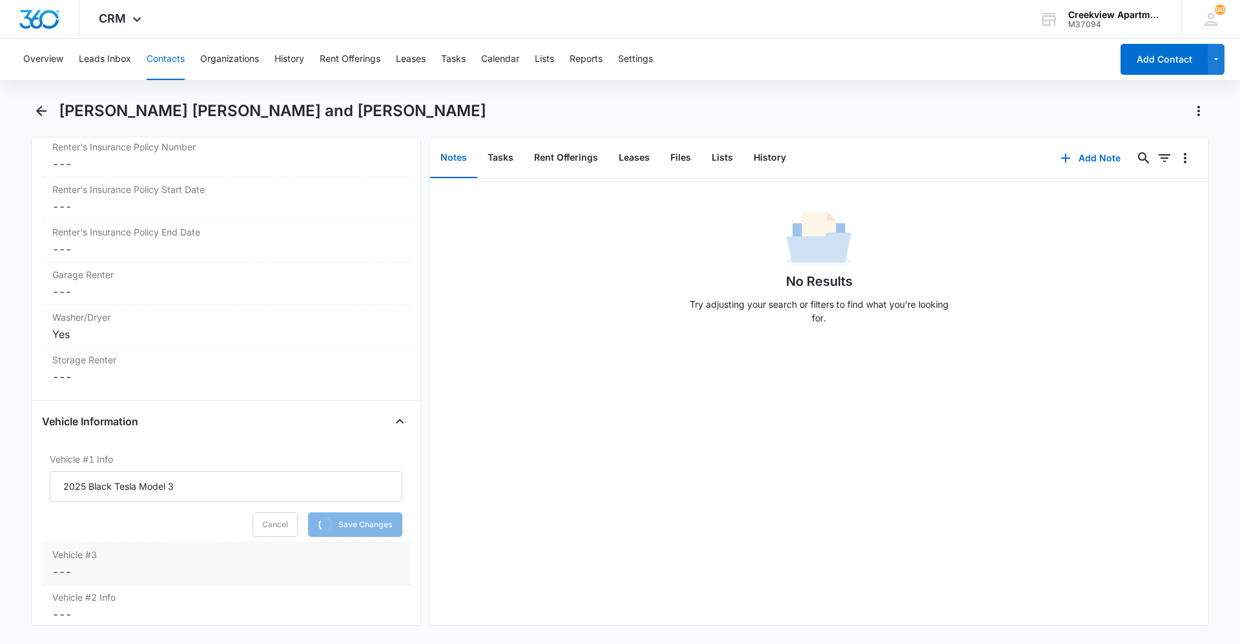
click at [158, 564] on dd "Cancel Save Changes ---" at bounding box center [225, 571] width 347 height 15
drag, startPoint x: 125, startPoint y: 558, endPoint x: 114, endPoint y: 559, distance: 11.1
click at [114, 567] on input "Vehicle #3" at bounding box center [226, 582] width 353 height 31
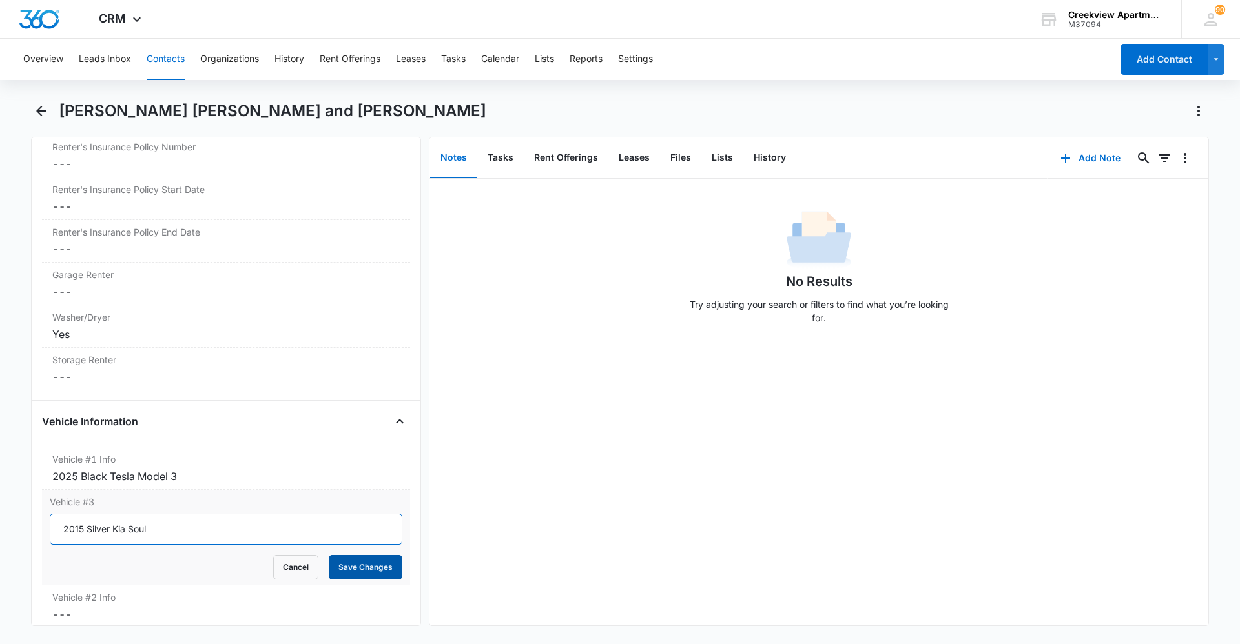
type input "2015 Silver Kia Soul"
click at [346, 555] on button "Save Changes" at bounding box center [366, 567] width 74 height 25
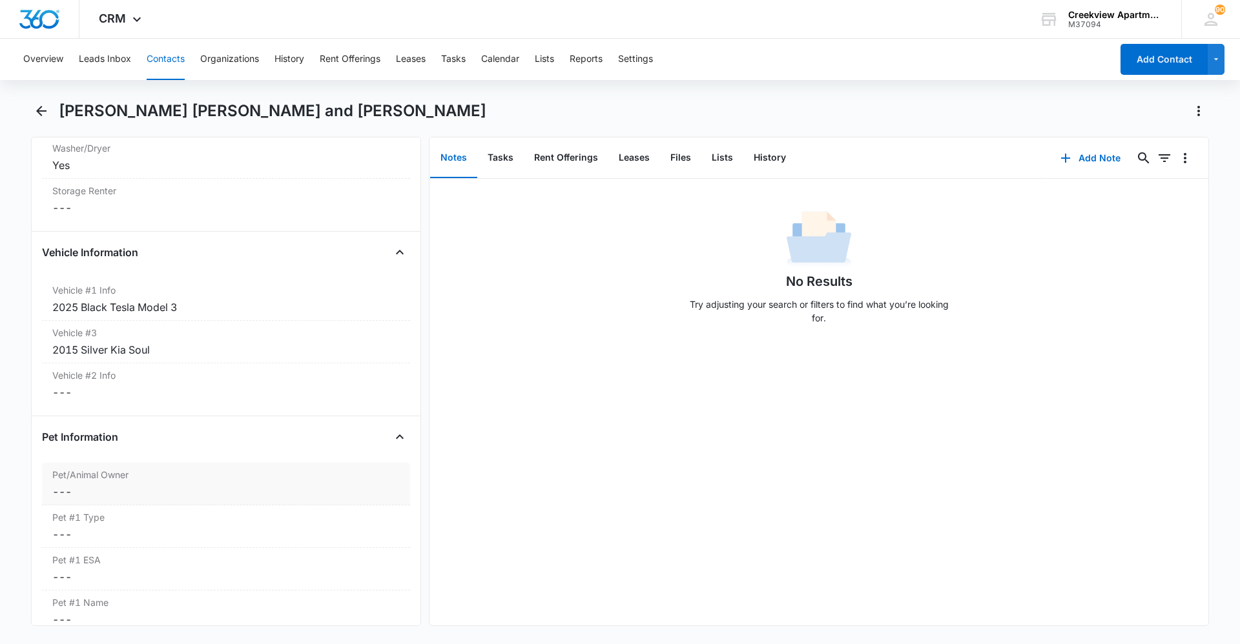
scroll to position [1925, 0]
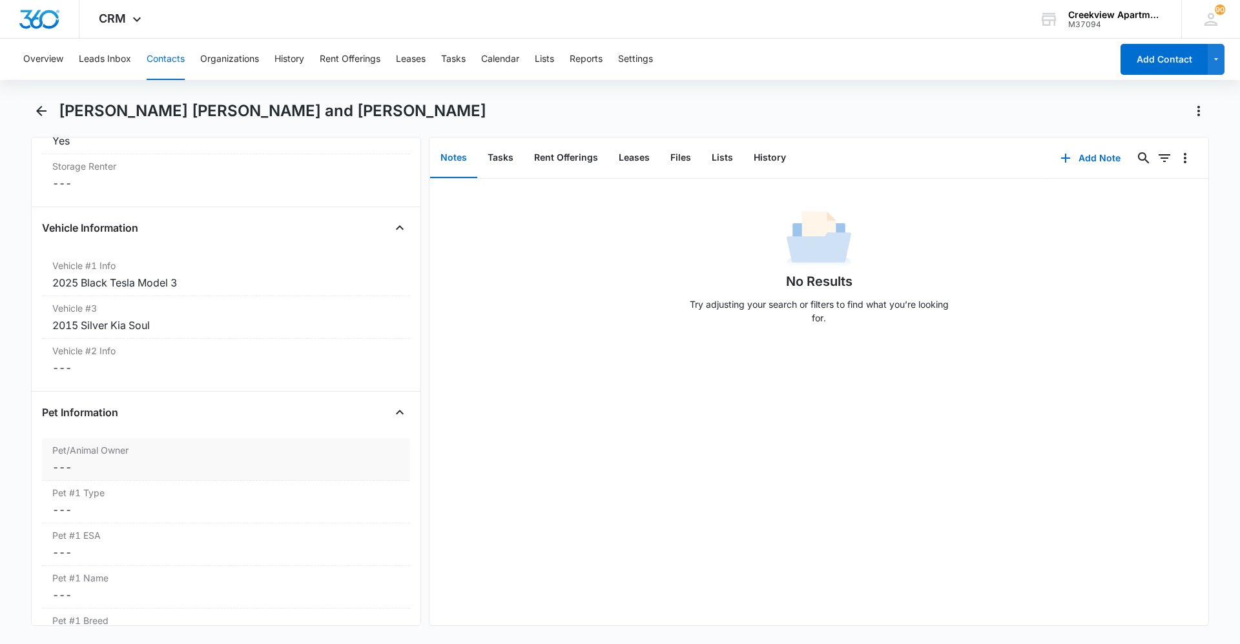
click at [181, 460] on dd "Cancel Save Changes ---" at bounding box center [225, 467] width 347 height 15
click at [285, 505] on button "Cancel" at bounding box center [295, 517] width 45 height 25
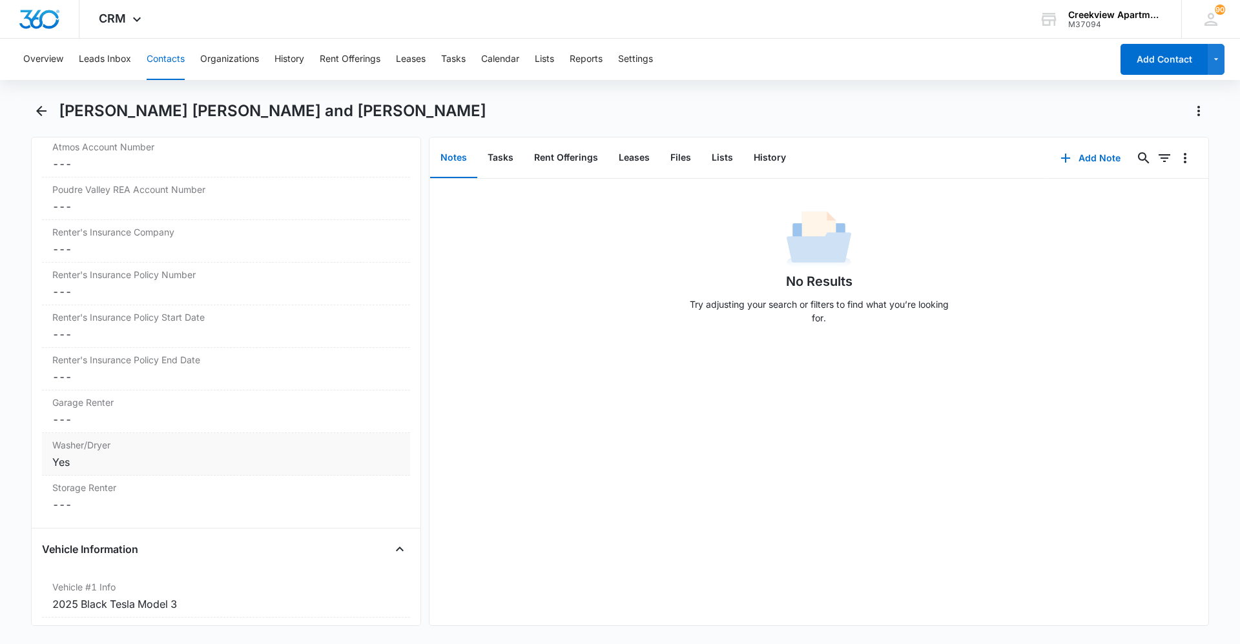
scroll to position [1602, 0]
click at [1090, 169] on button "Add Note" at bounding box center [1090, 158] width 86 height 31
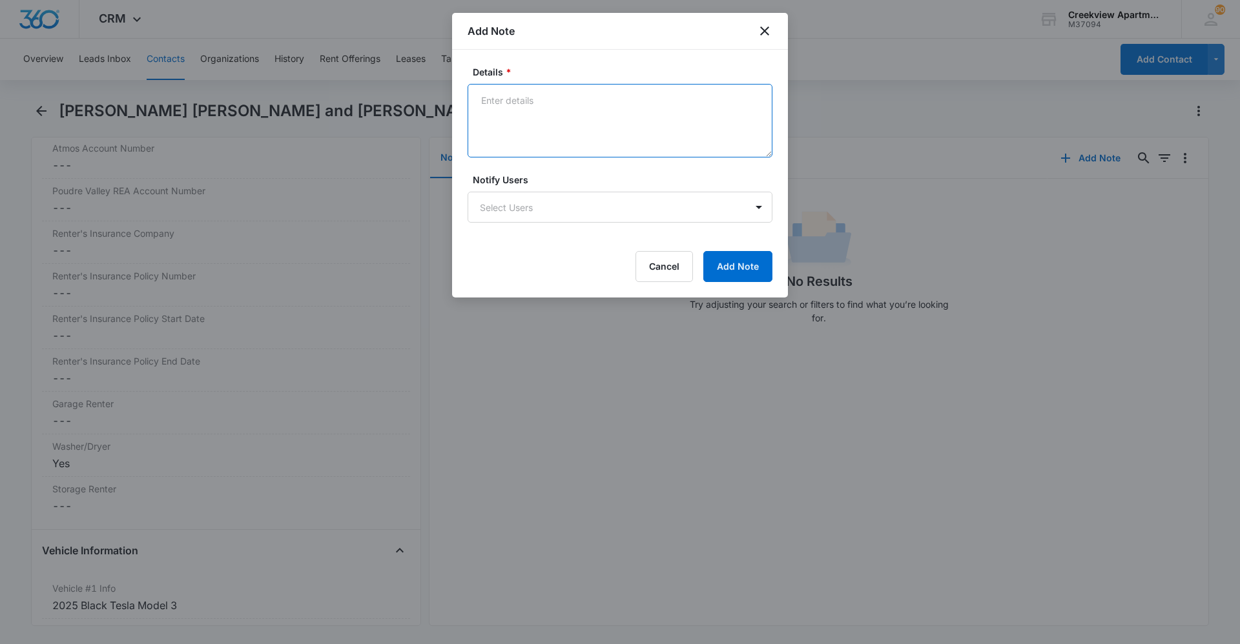
click at [601, 147] on textarea "Details *" at bounding box center [619, 121] width 305 height 74
type textarea "[PERSON_NAME] has Power of Attorney for [PERSON_NAME]"
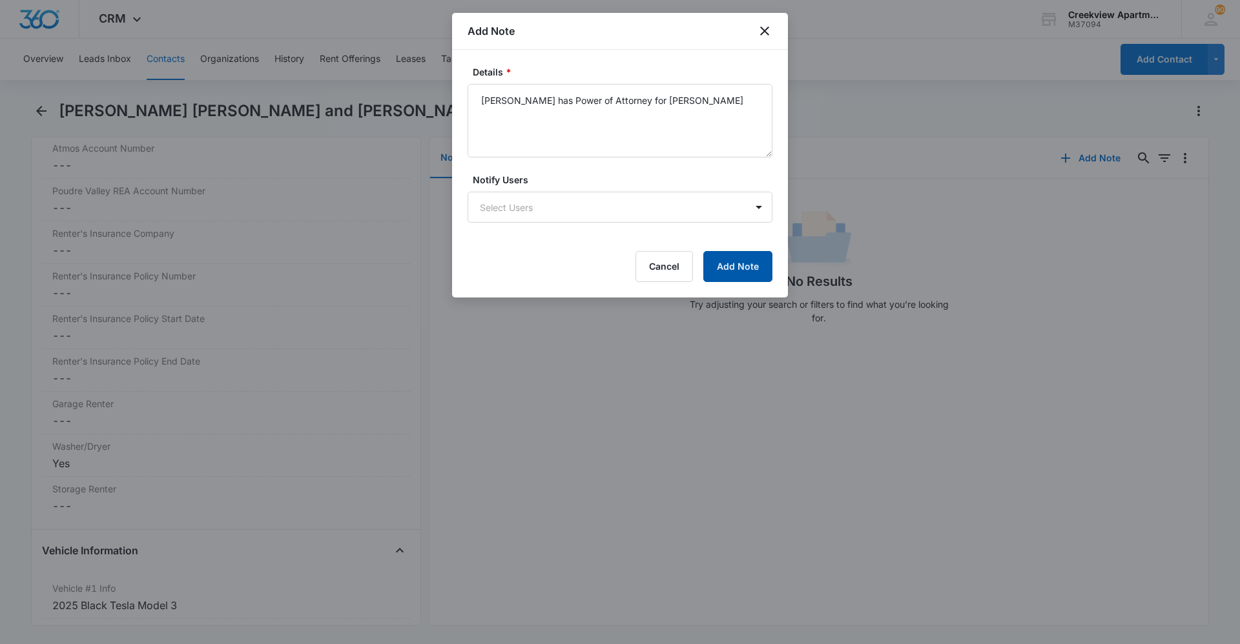
click at [720, 263] on button "Add Note" at bounding box center [737, 266] width 69 height 31
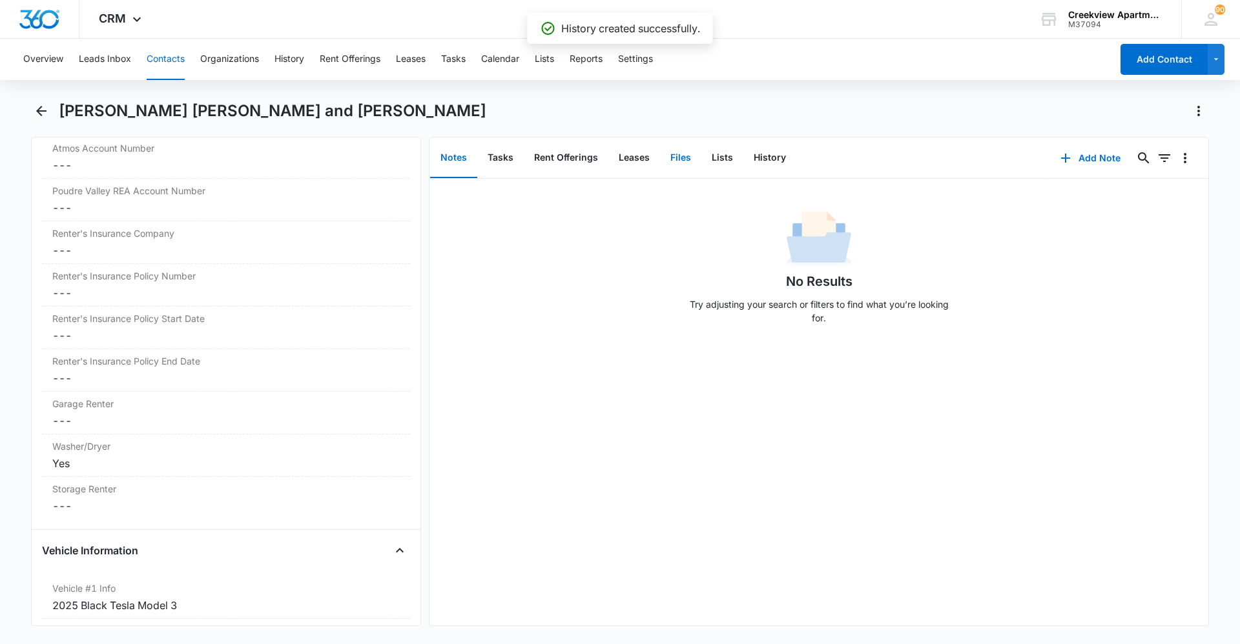
click at [675, 159] on button "Files" at bounding box center [680, 158] width 41 height 40
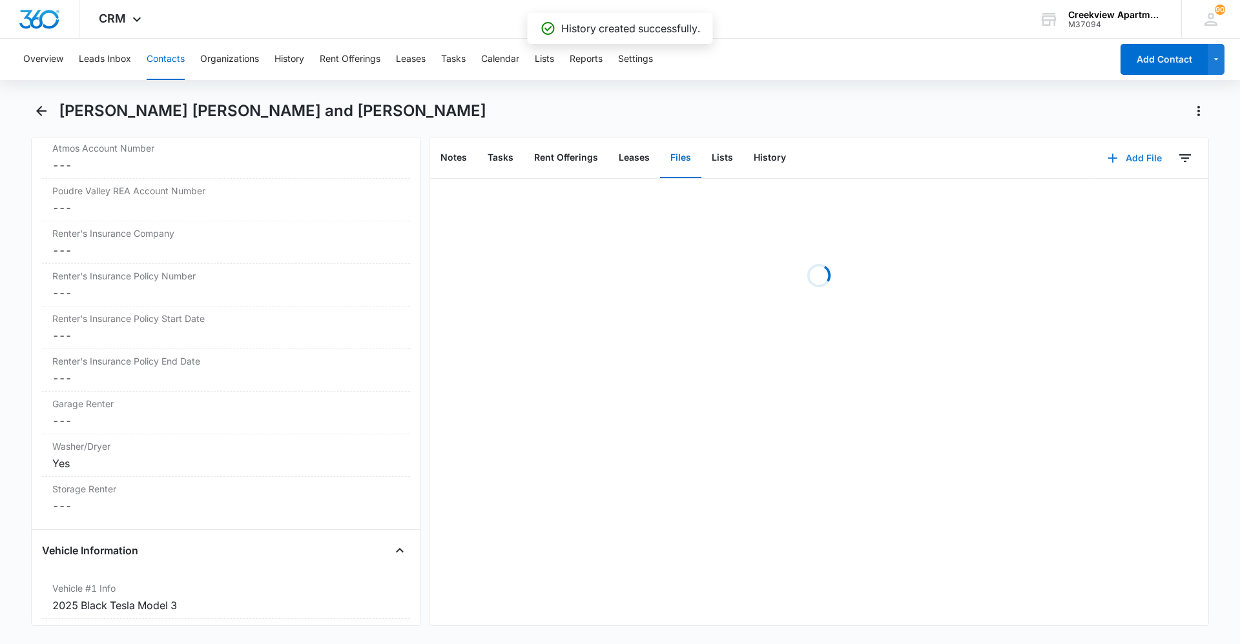
click at [1116, 146] on button "Add File" at bounding box center [1134, 158] width 80 height 31
click at [1125, 205] on button "Upload Files" at bounding box center [1125, 199] width 98 height 19
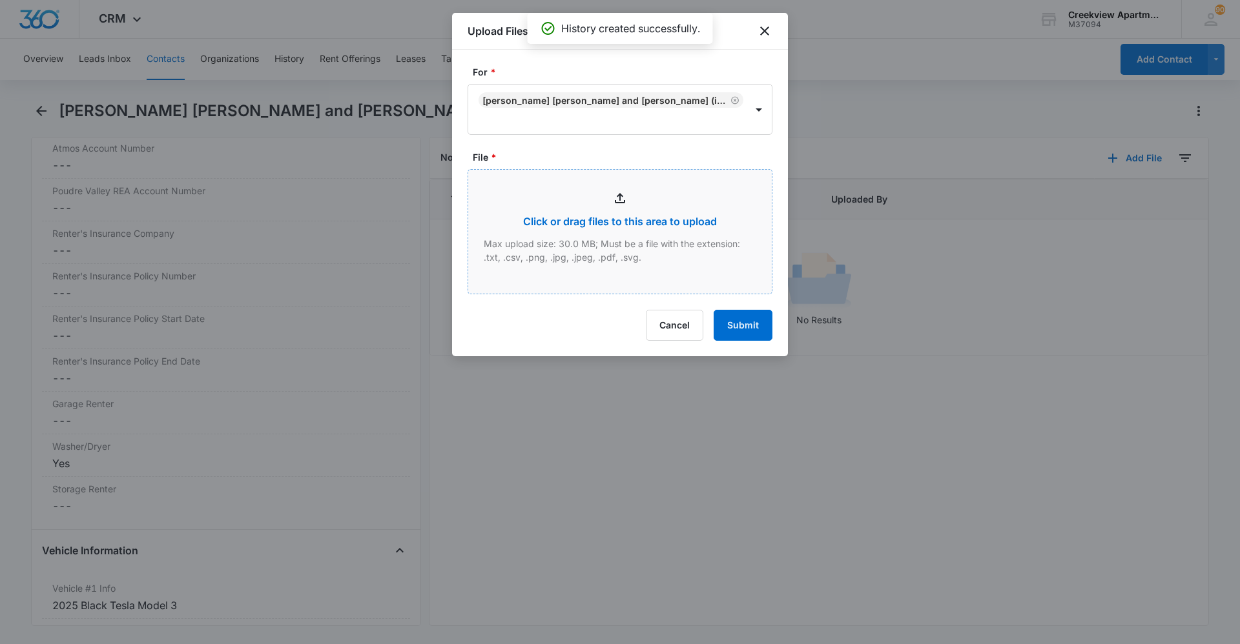
type input "C:\fakepath\Xerox Scan_09052025112448.pdf"
click at [752, 333] on button "Submit" at bounding box center [742, 325] width 59 height 31
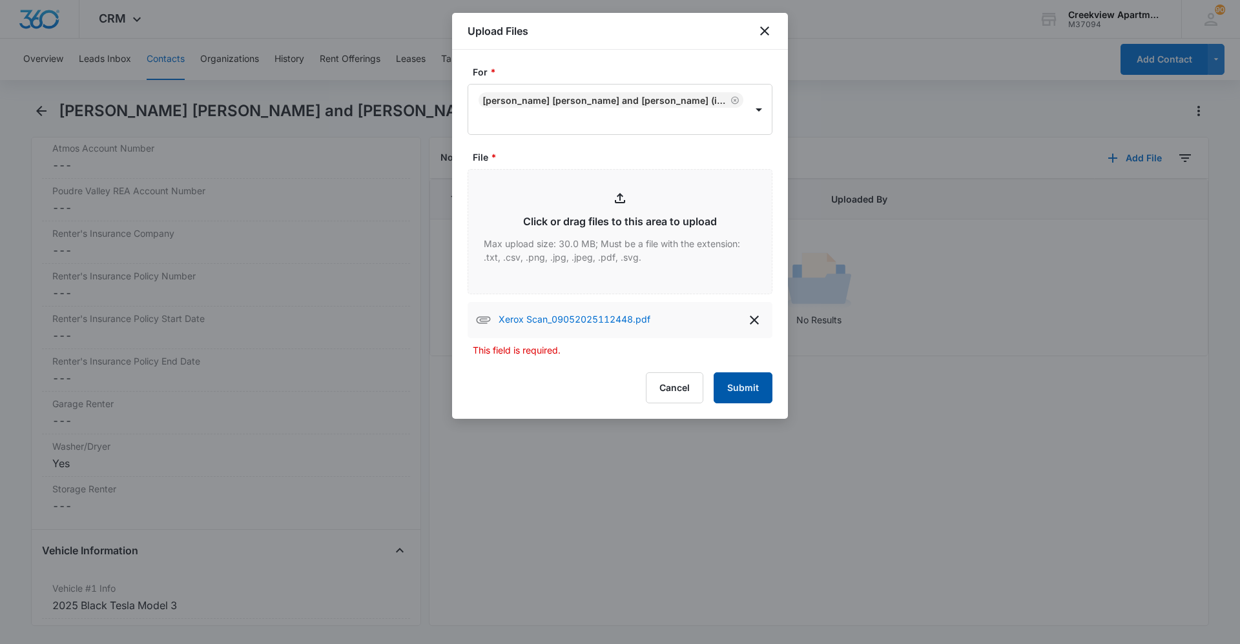
click at [748, 374] on button "Submit" at bounding box center [742, 388] width 59 height 31
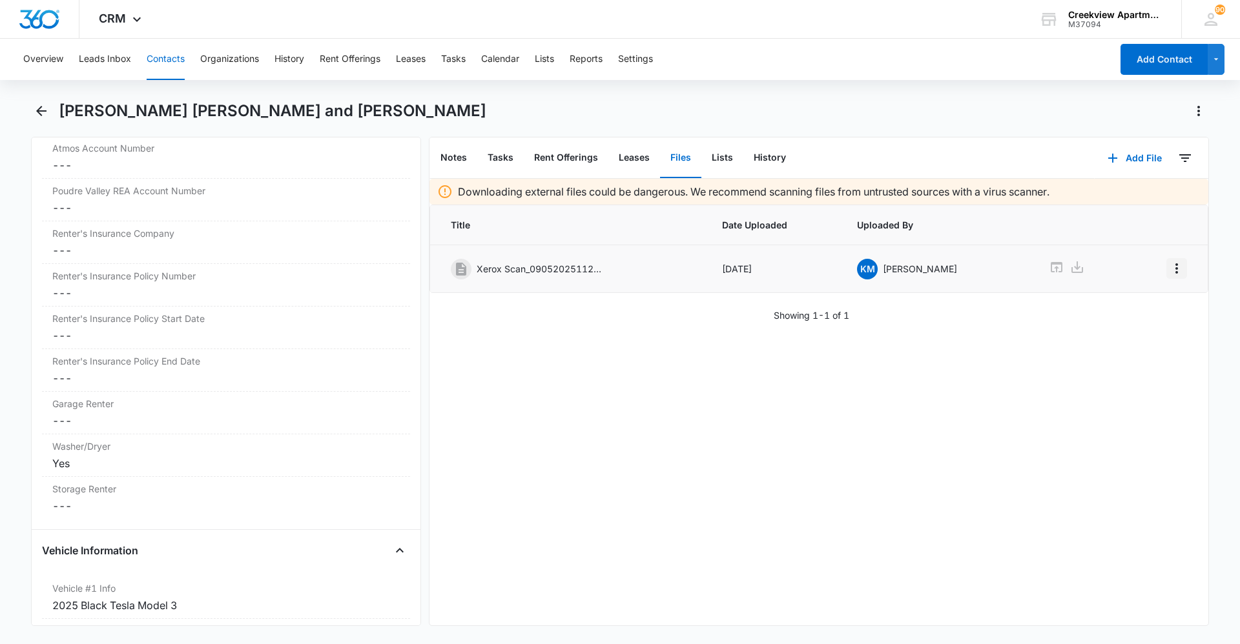
click at [1169, 271] on icon "Overflow Menu" at bounding box center [1176, 268] width 15 height 15
click at [1156, 298] on button "Edit" at bounding box center [1140, 304] width 74 height 19
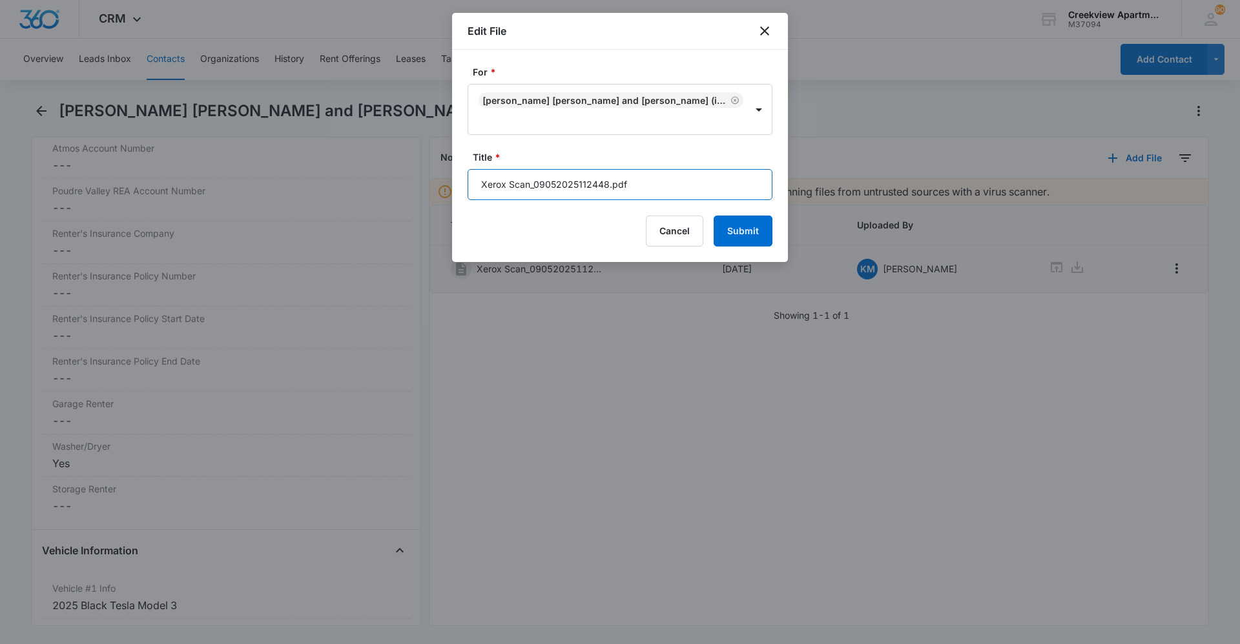
drag, startPoint x: 642, startPoint y: 185, endPoint x: 409, endPoint y: 185, distance: 232.4
click at [409, 185] on body "CRM Apps Reputation Websites Forms CRM Email Social Content Ads Intelligence Fi…" at bounding box center [620, 322] width 1240 height 644
type input "D103 Lease [DATE] - [DATE]"
click at [757, 229] on button "Submit" at bounding box center [742, 231] width 59 height 31
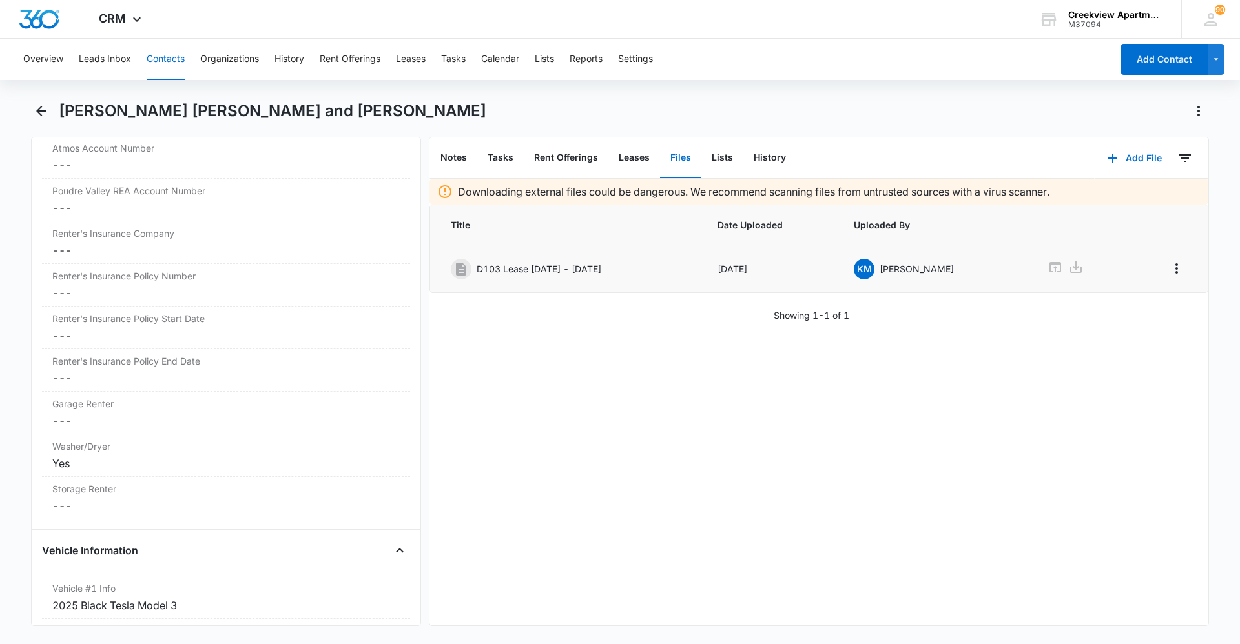
click at [743, 584] on div "Downloading external files could be dangerous. We recommend scanning files from…" at bounding box center [818, 402] width 779 height 447
click at [720, 550] on div "Downloading external files could be dangerous. We recommend scanning files from…" at bounding box center [818, 402] width 779 height 447
click at [865, 593] on div "Downloading external files could be dangerous. We recommend scanning files from…" at bounding box center [818, 402] width 779 height 447
drag, startPoint x: 610, startPoint y: 599, endPoint x: 608, endPoint y: 624, distance: 26.0
click at [609, 599] on div "Downloading external files could be dangerous. We recommend scanning files from…" at bounding box center [818, 402] width 779 height 447
